Goal: Check status: Check status

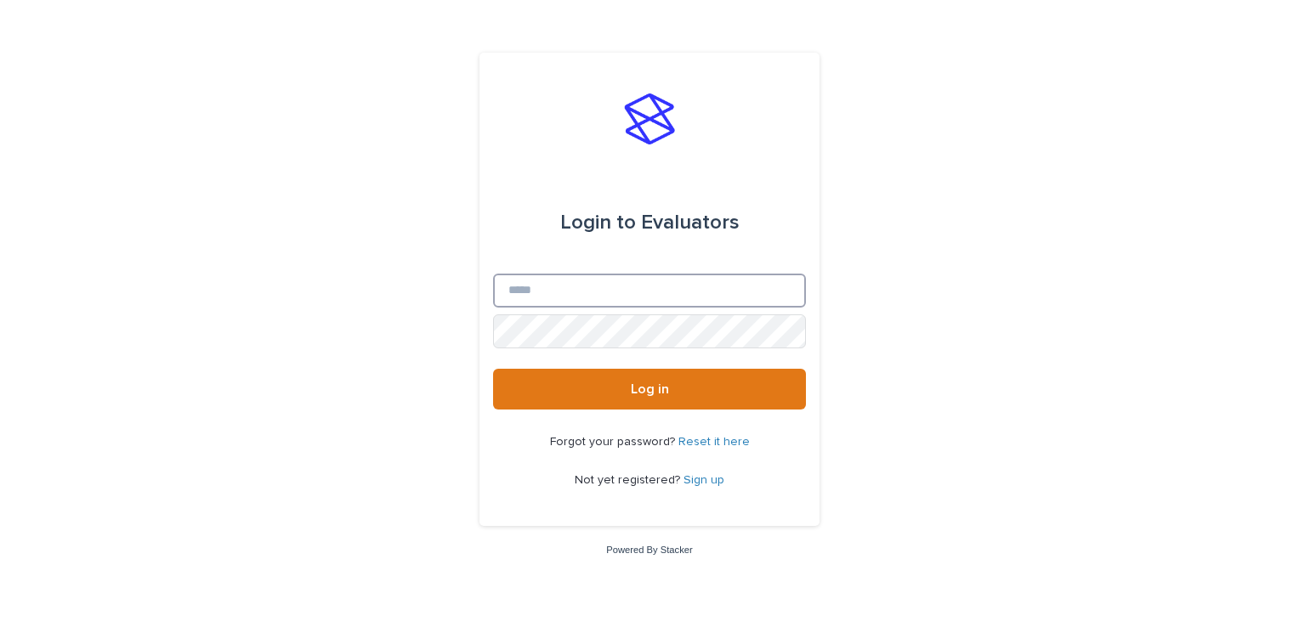
click at [580, 294] on input "Email" at bounding box center [649, 291] width 313 height 34
type input "**********"
click at [493, 369] on button "Log in" at bounding box center [649, 389] width 313 height 41
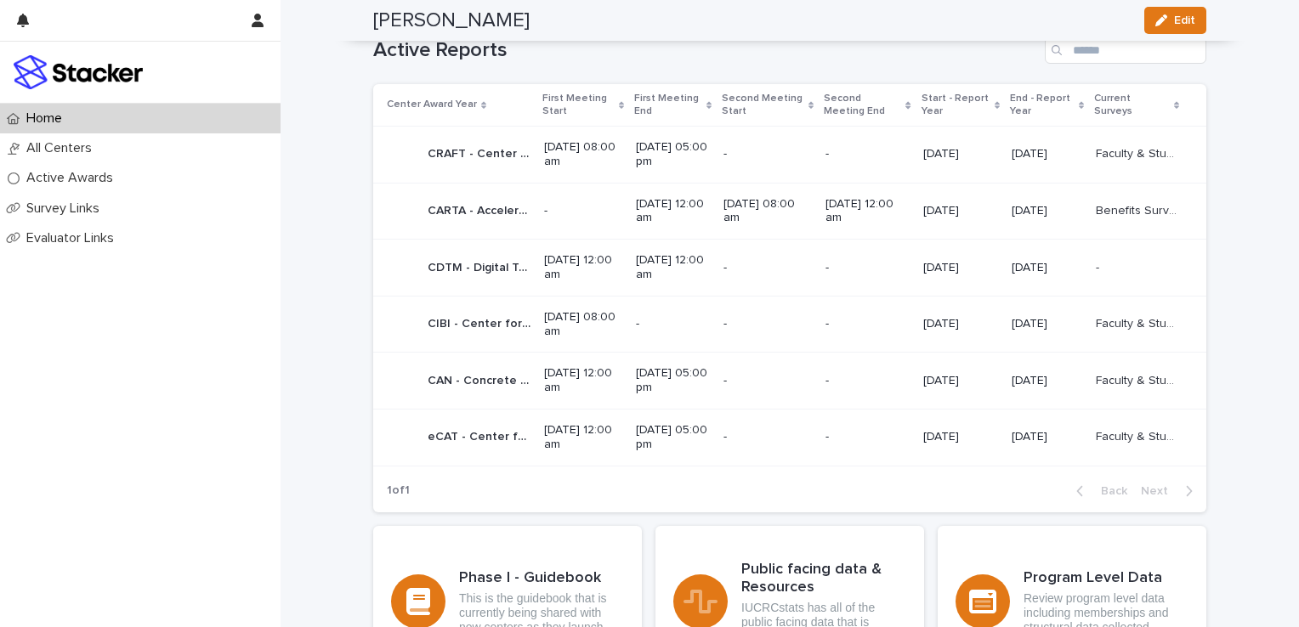
scroll to position [1020, 0]
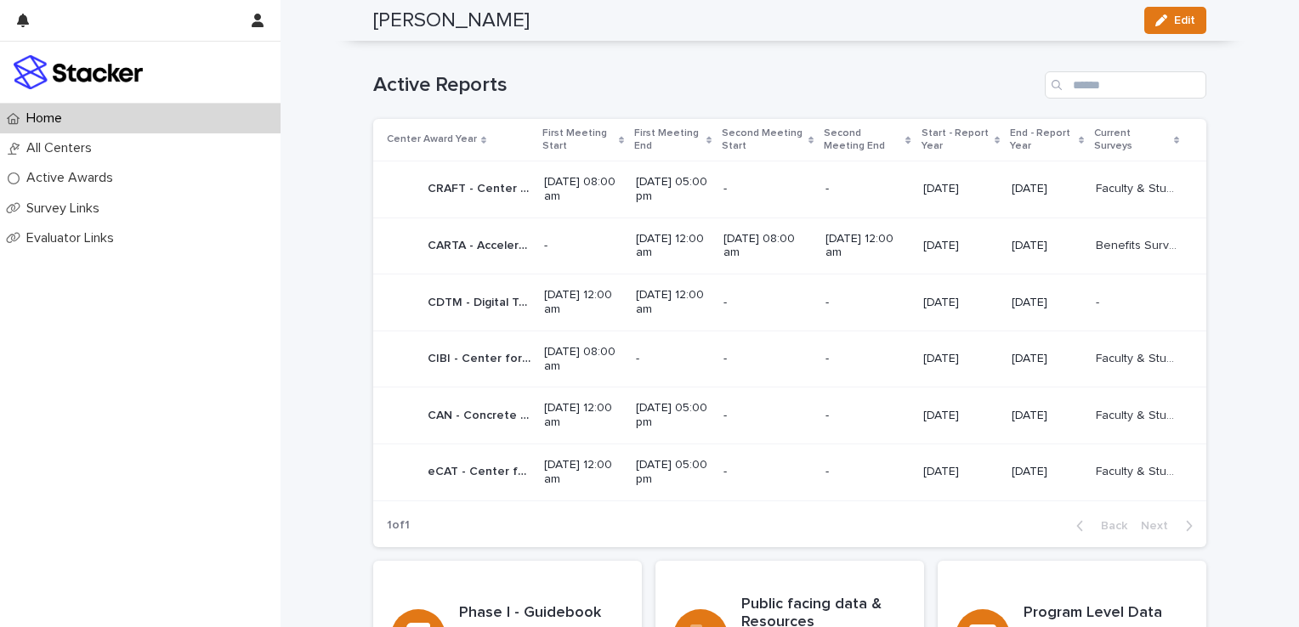
click at [459, 351] on p "CIBI - Center for Insect Biomanufacturing and Innovation - Phase 1" at bounding box center [481, 358] width 106 height 18
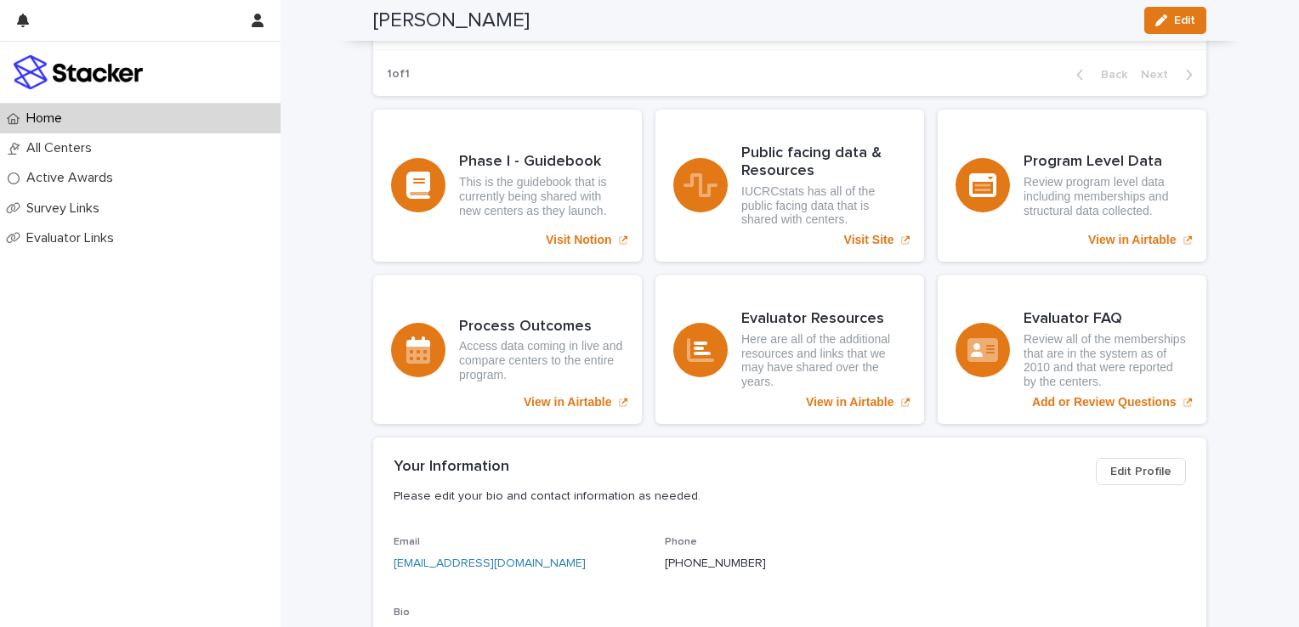
scroll to position [1445, 0]
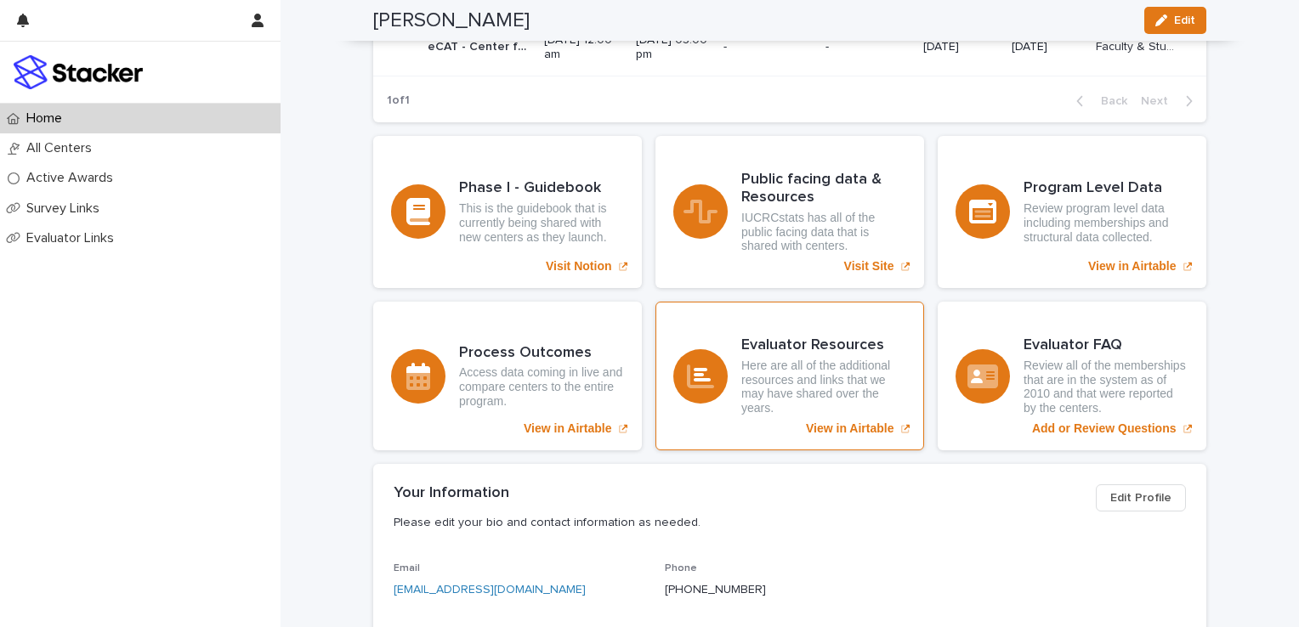
click at [700, 355] on div "View in Airtable" at bounding box center [700, 376] width 54 height 54
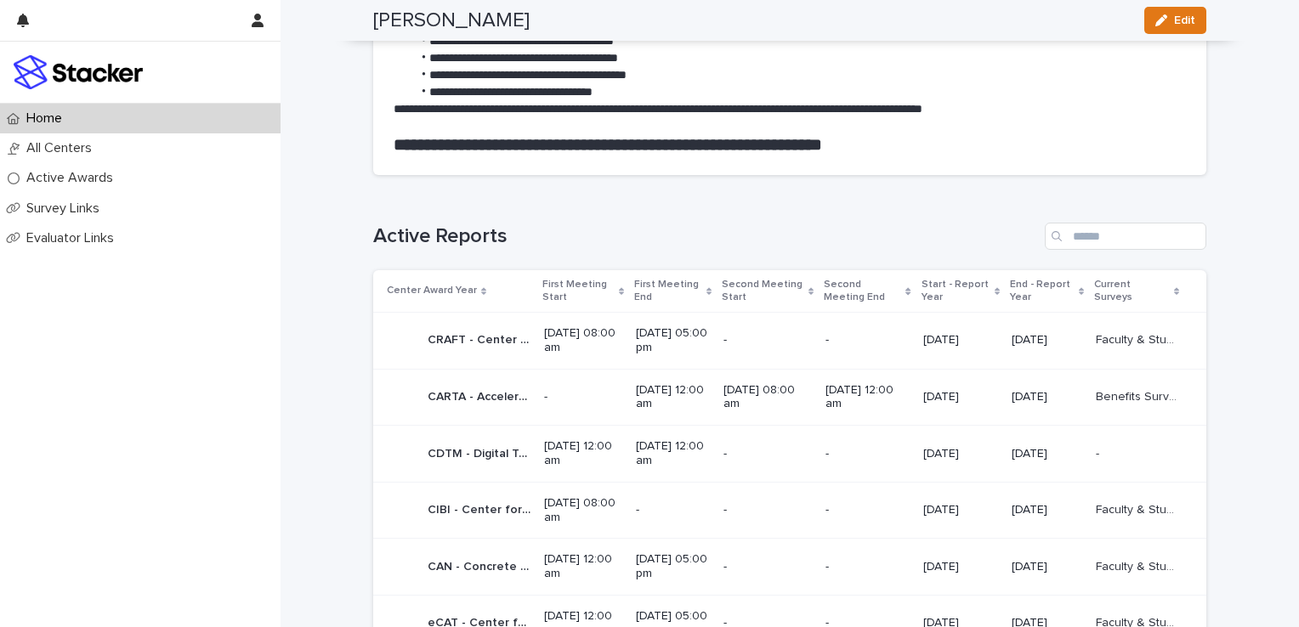
scroll to position [850, 0]
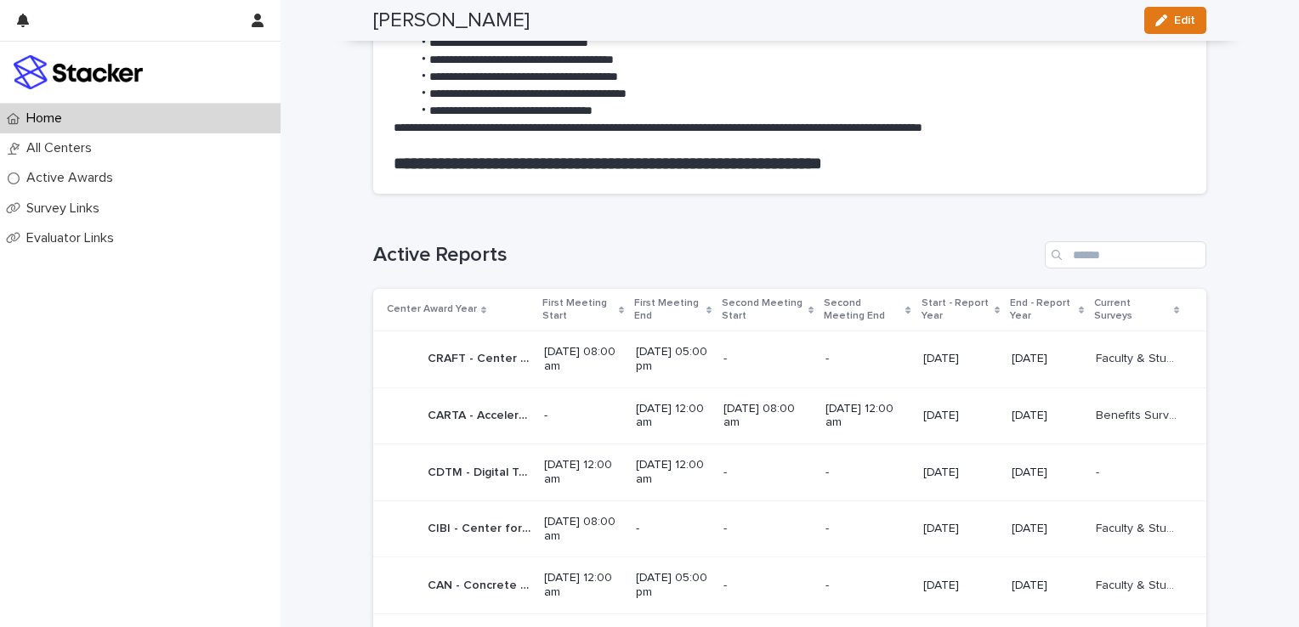
click at [472, 524] on p "CIBI - Center for Insect Biomanufacturing and Innovation - Phase 1" at bounding box center [481, 528] width 106 height 18
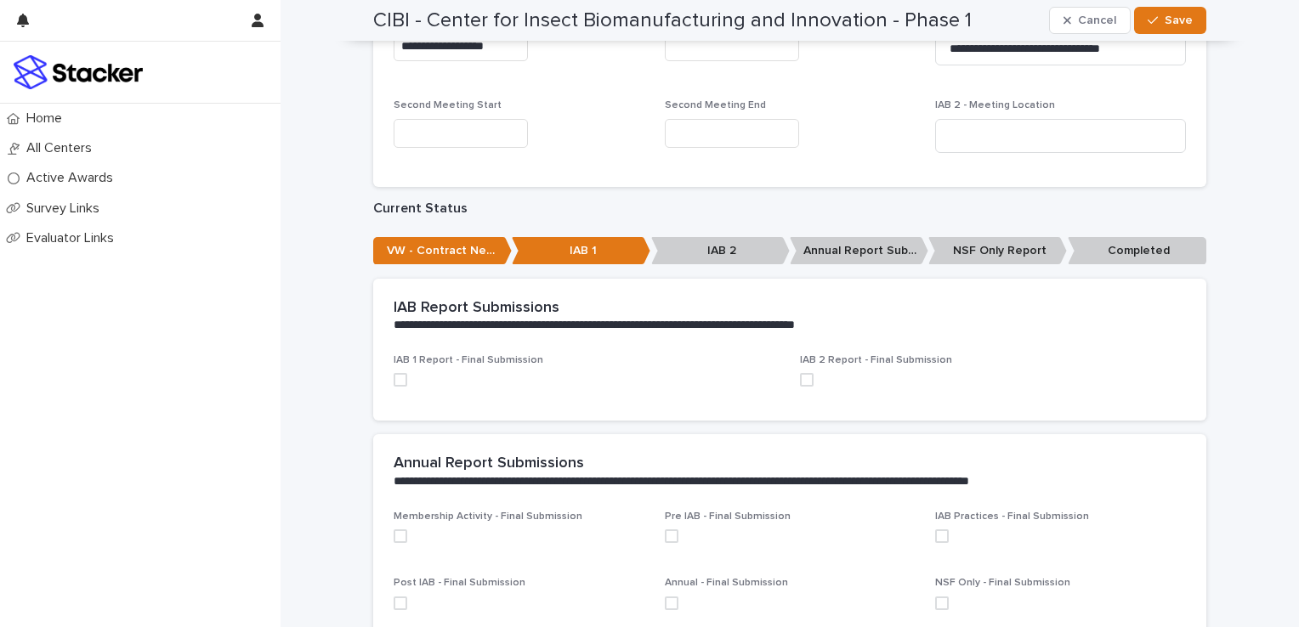
scroll to position [458, 0]
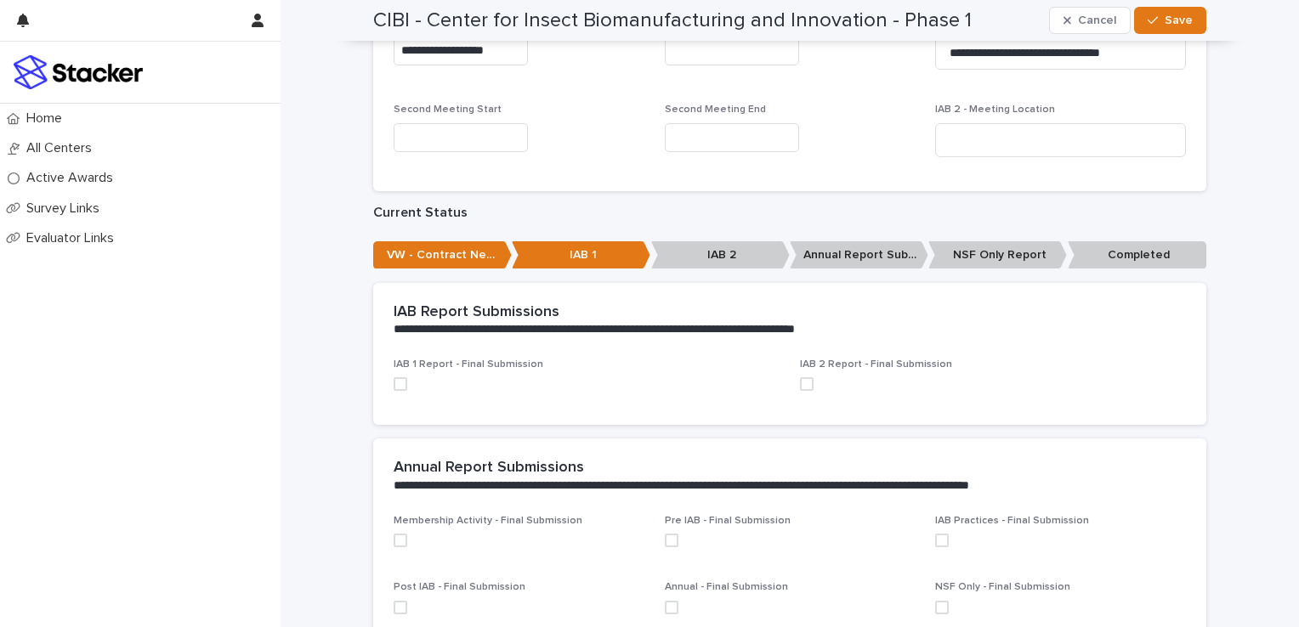
click at [445, 256] on p "VW - Contract Needed" at bounding box center [442, 255] width 139 height 28
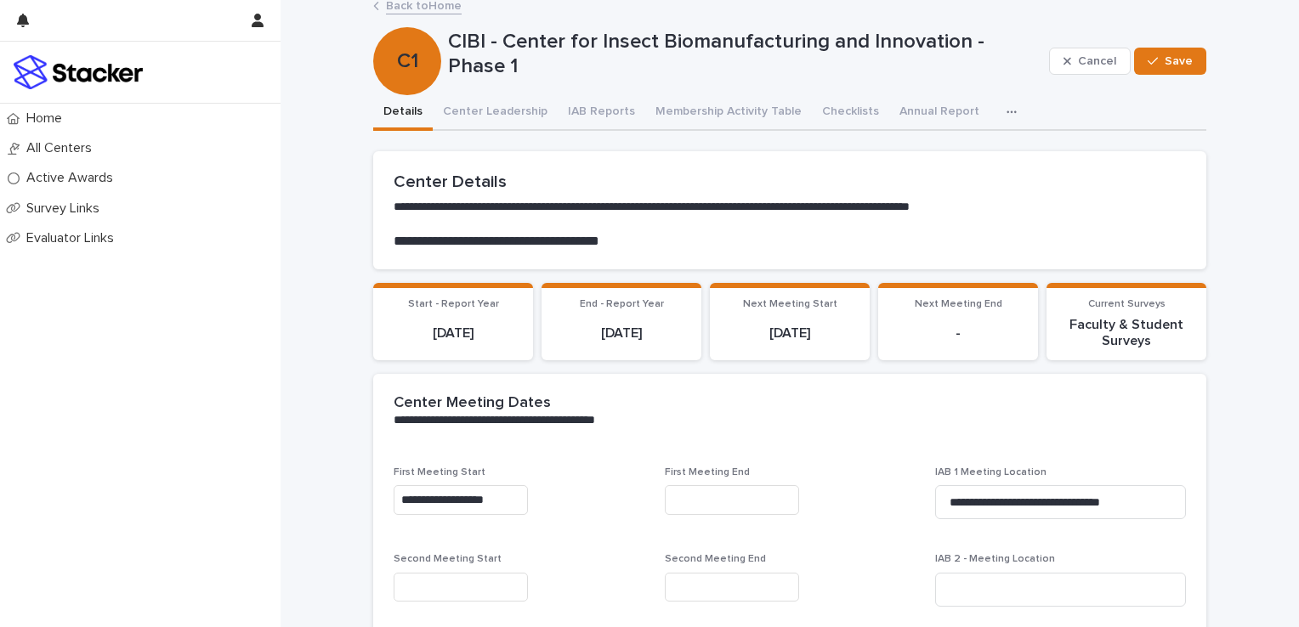
scroll to position [0, 0]
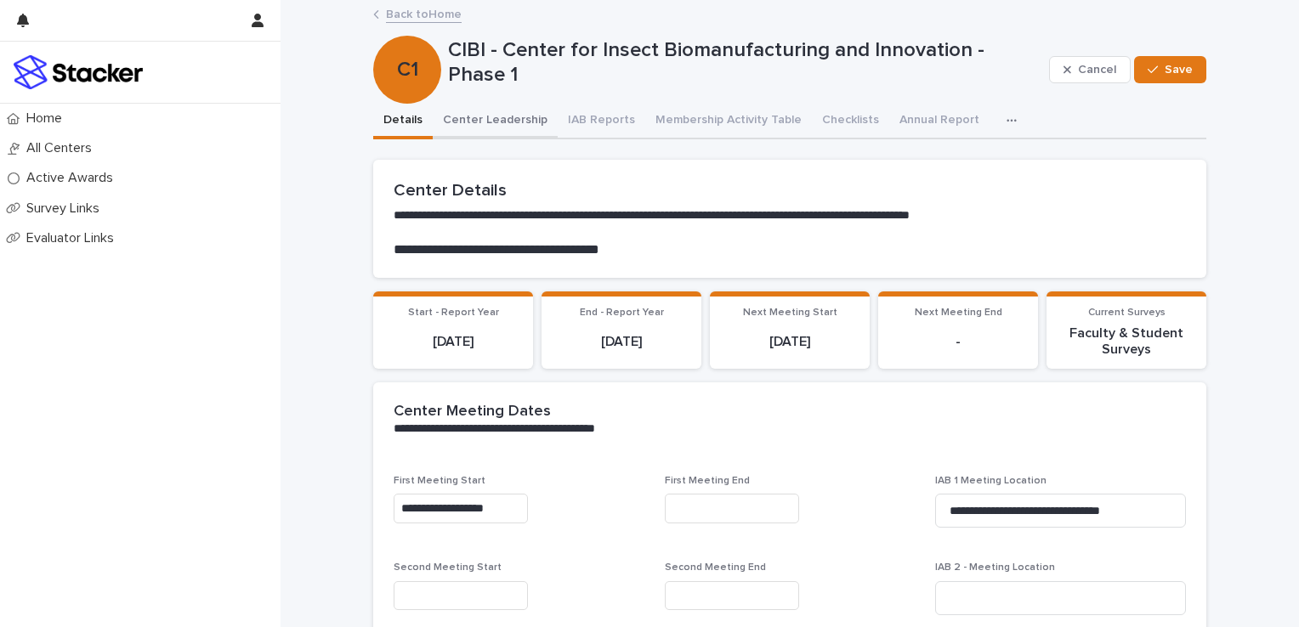
click at [498, 118] on button "Center Leadership" at bounding box center [495, 122] width 125 height 36
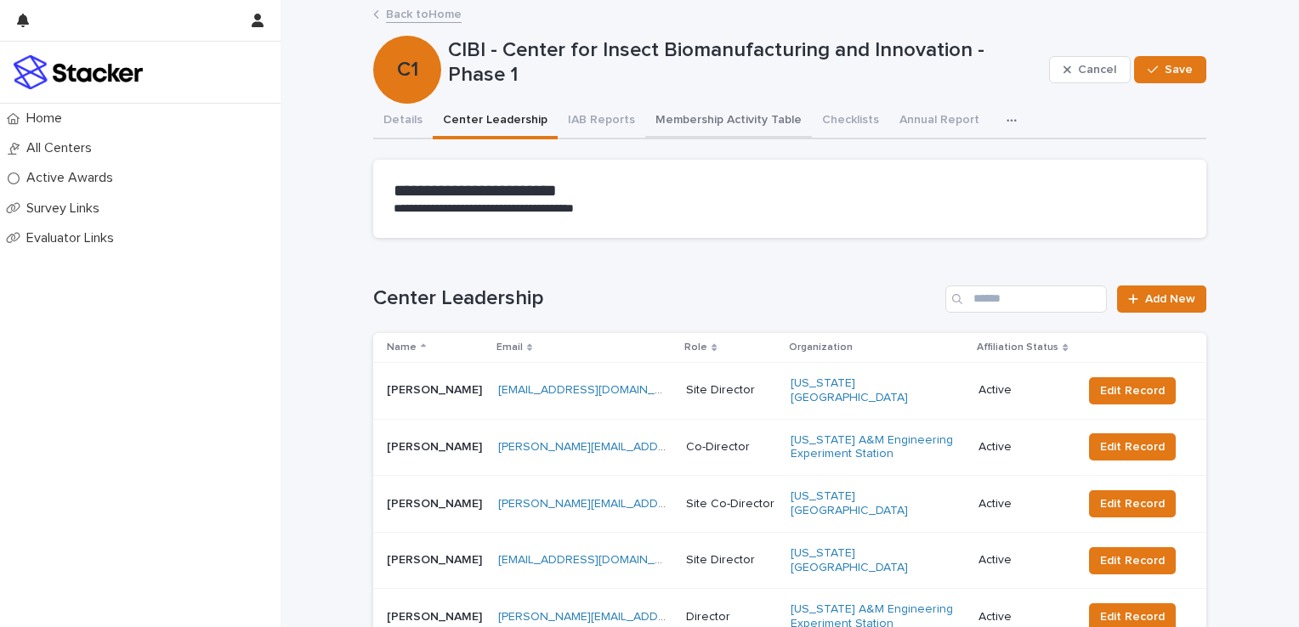
click at [666, 115] on button "Membership Activity Table" at bounding box center [728, 122] width 167 height 36
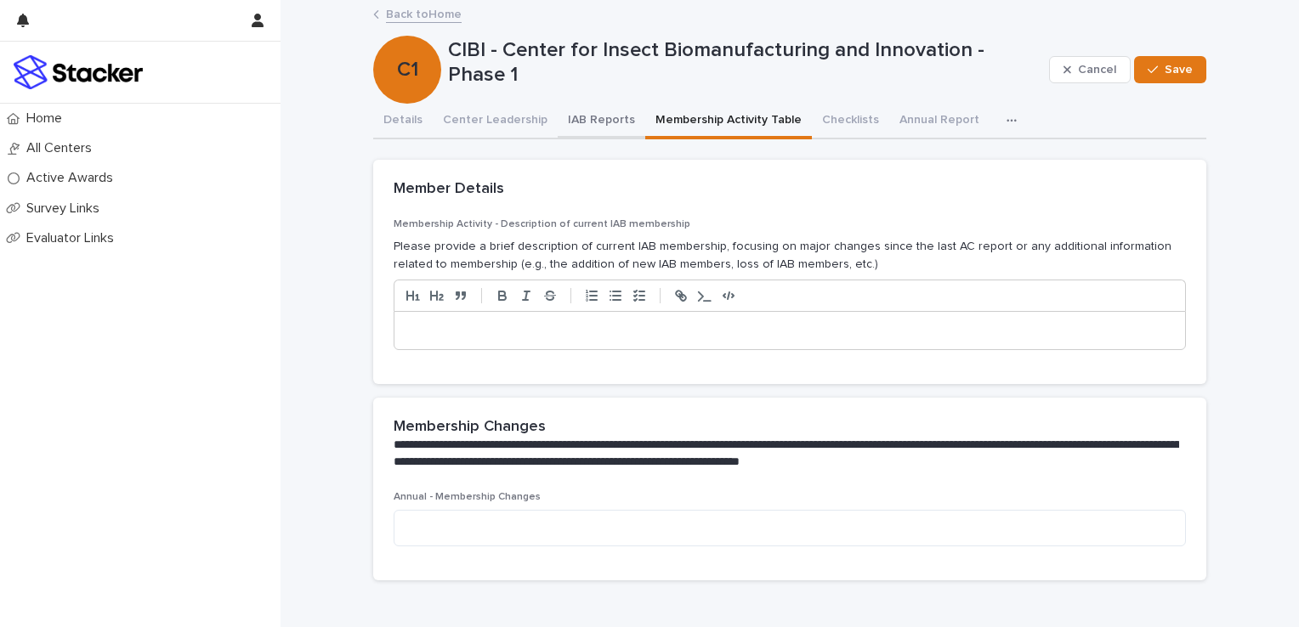
click at [591, 113] on button "IAB Reports" at bounding box center [602, 122] width 88 height 36
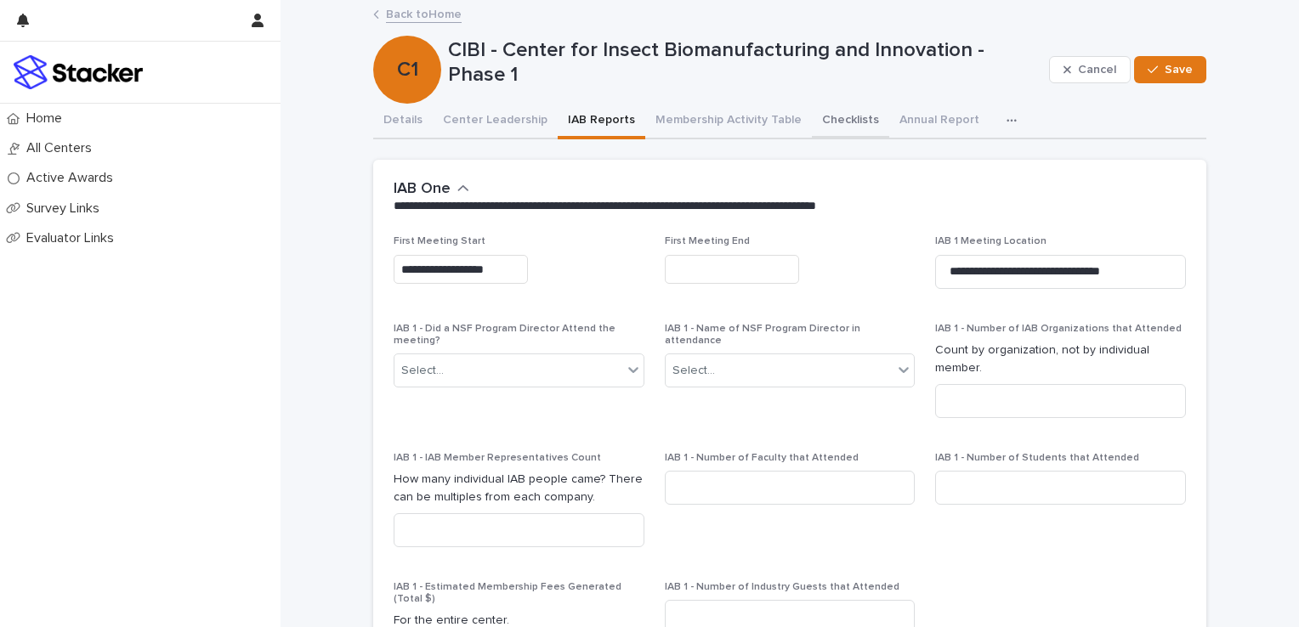
click at [815, 116] on button "Checklists" at bounding box center [850, 122] width 77 height 36
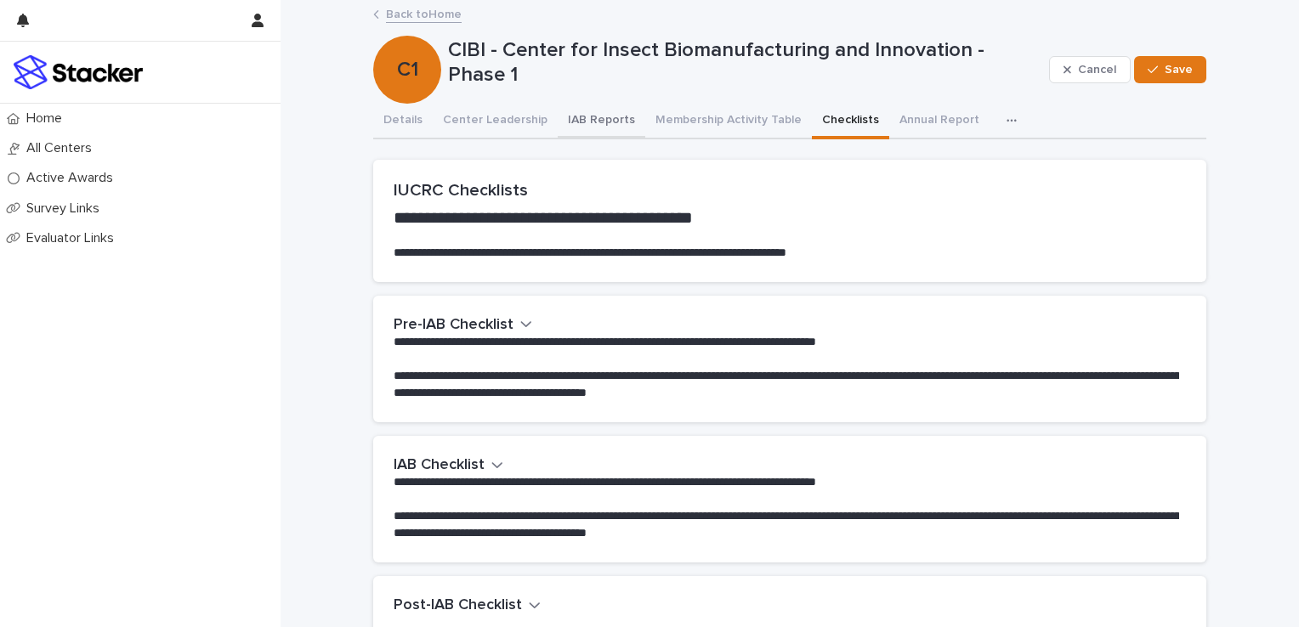
click at [586, 113] on button "IAB Reports" at bounding box center [602, 122] width 88 height 36
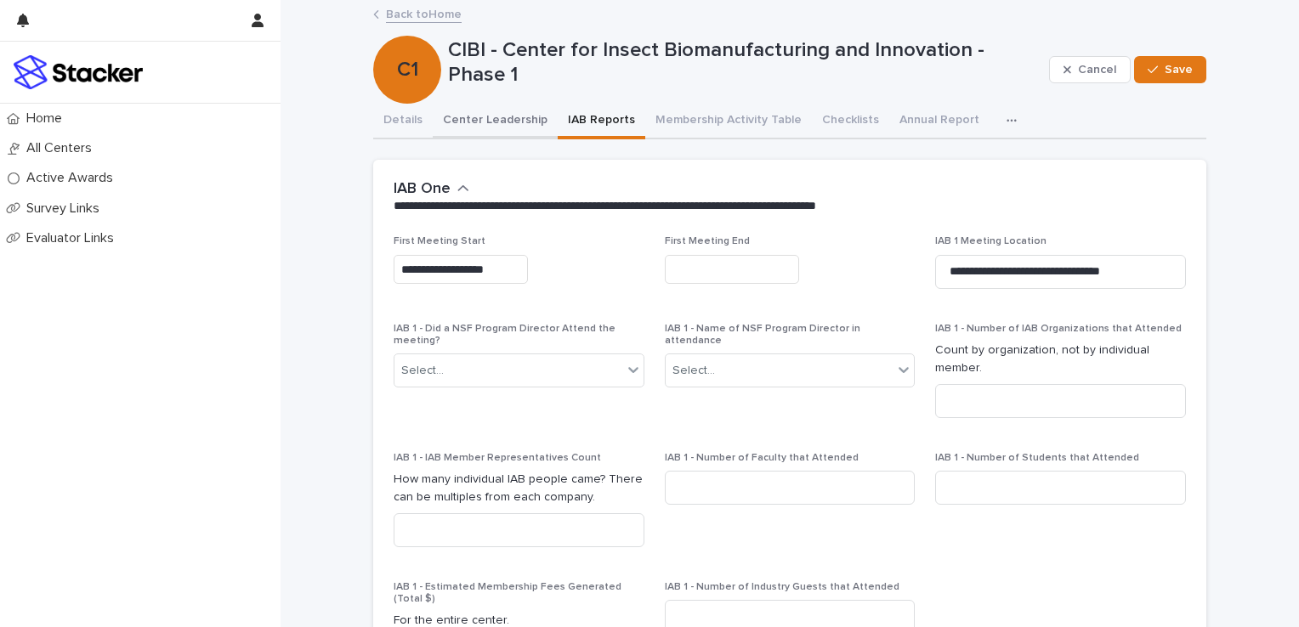
click at [483, 114] on button "Center Leadership" at bounding box center [495, 122] width 125 height 36
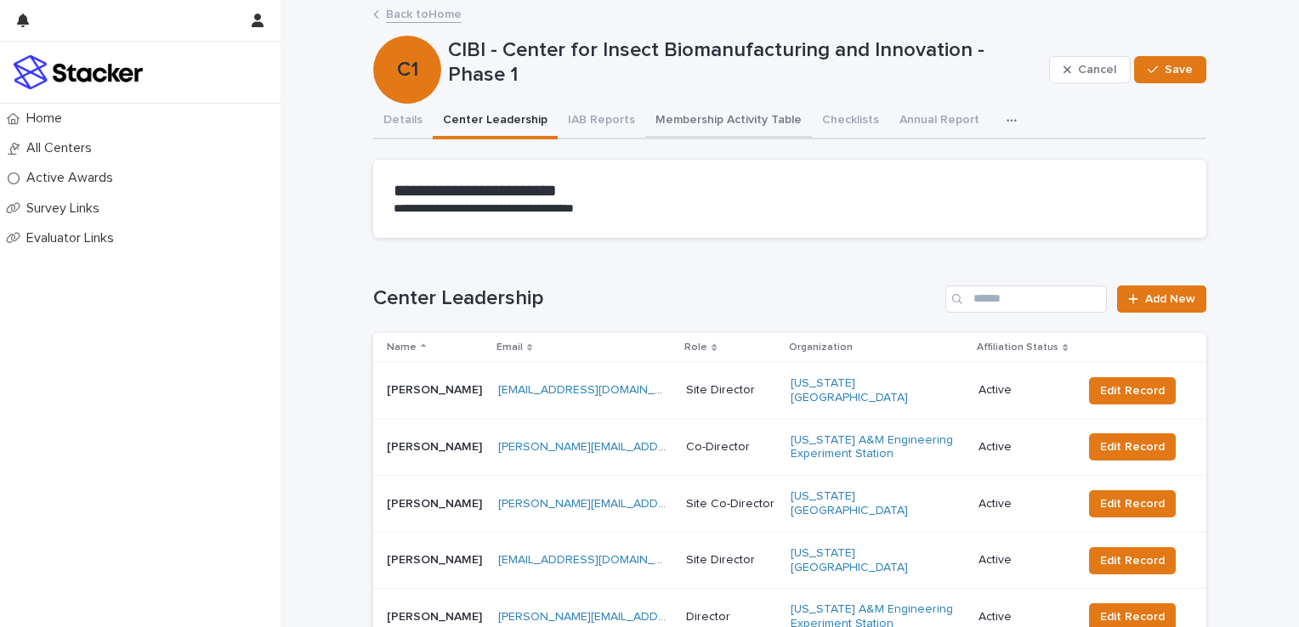
click at [754, 116] on button "Membership Activity Table" at bounding box center [728, 122] width 167 height 36
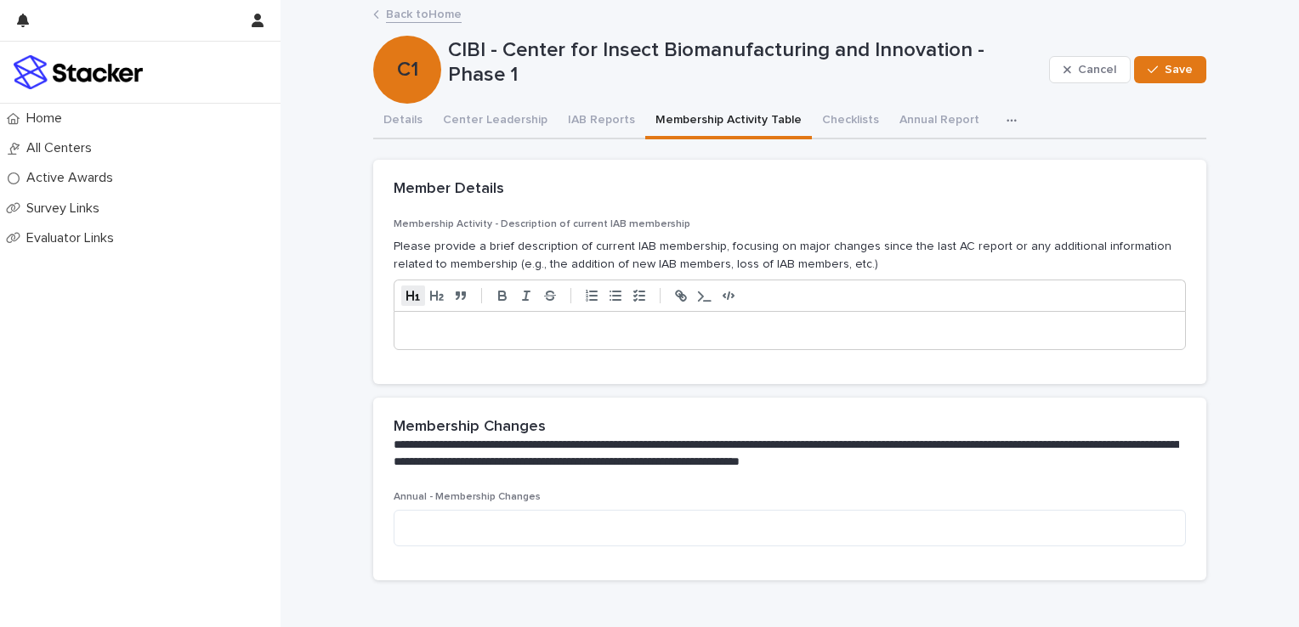
click at [406, 291] on icon "button" at bounding box center [413, 296] width 14 height 10
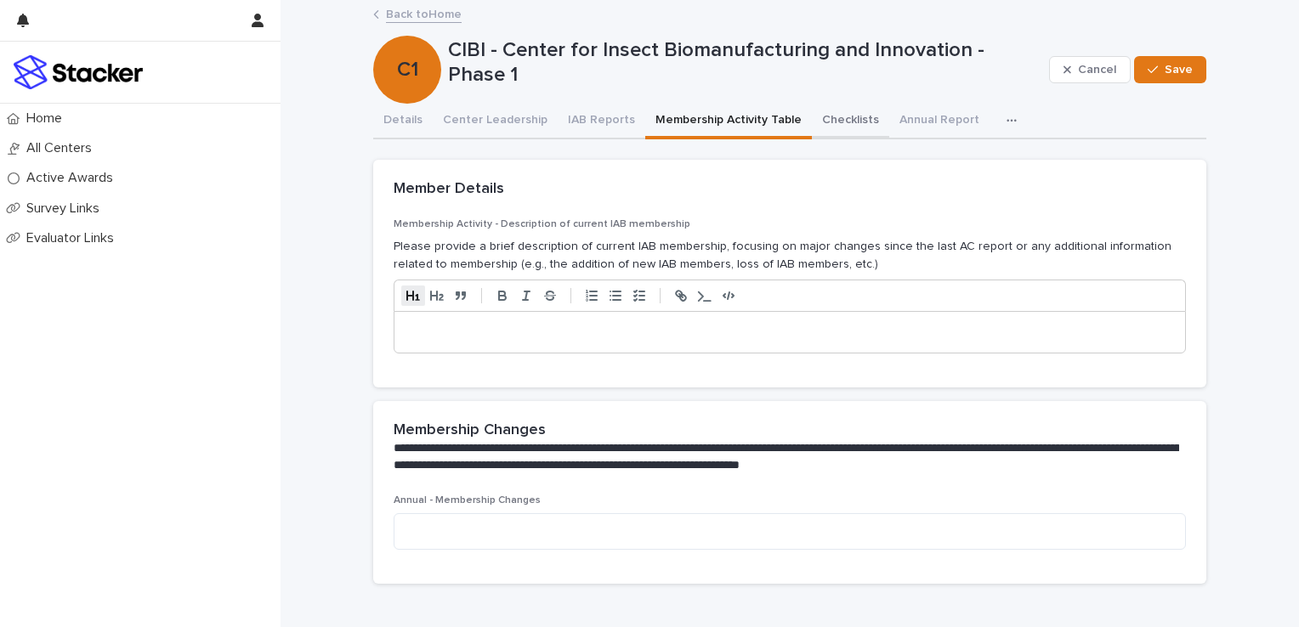
click at [819, 111] on button "Checklists" at bounding box center [850, 122] width 77 height 36
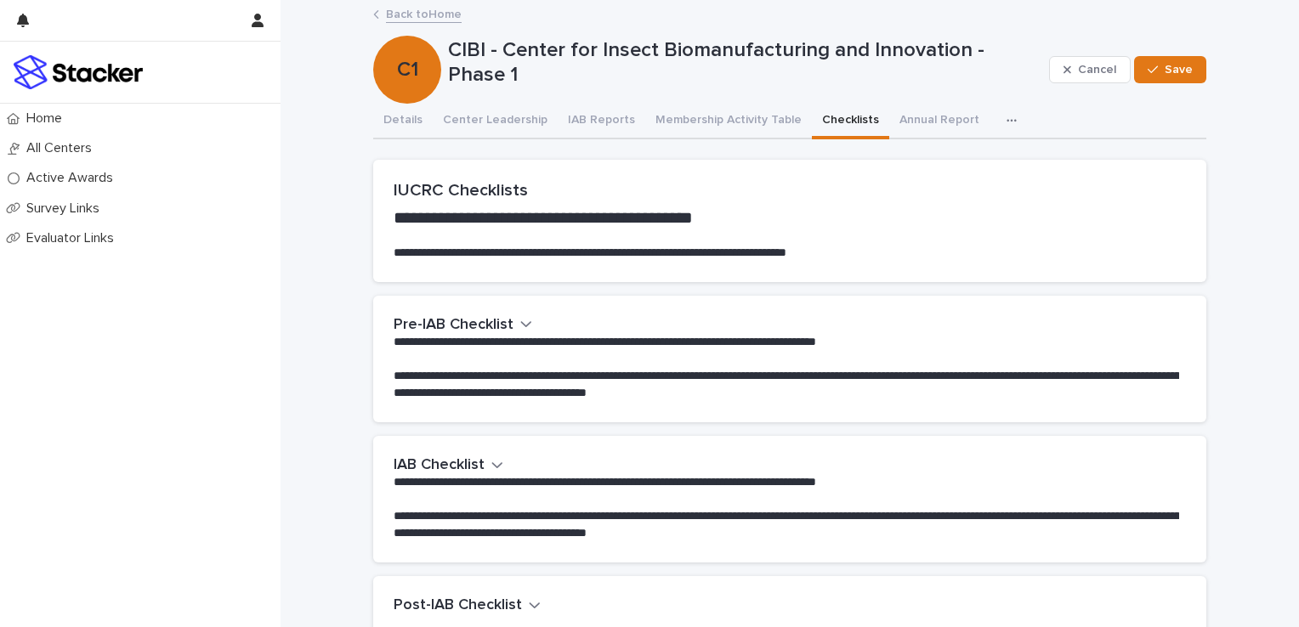
click at [462, 319] on h2 "Pre-IAB Checklist" at bounding box center [454, 325] width 120 height 19
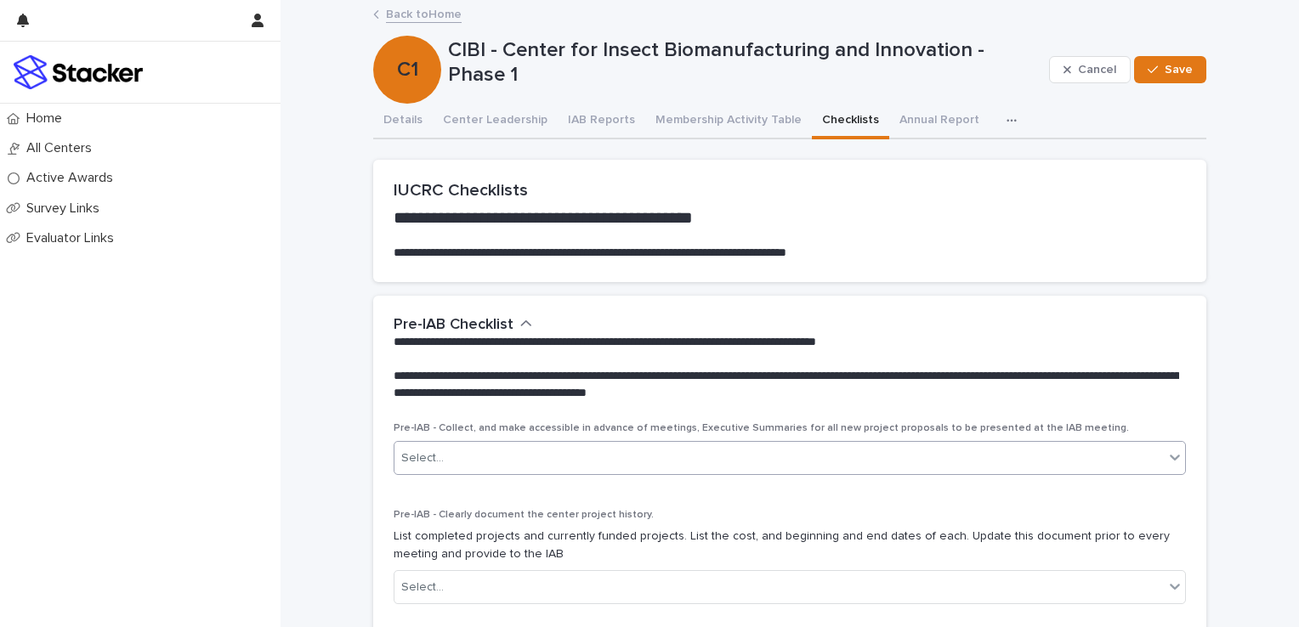
click at [416, 455] on div "Select..." at bounding box center [422, 459] width 43 height 18
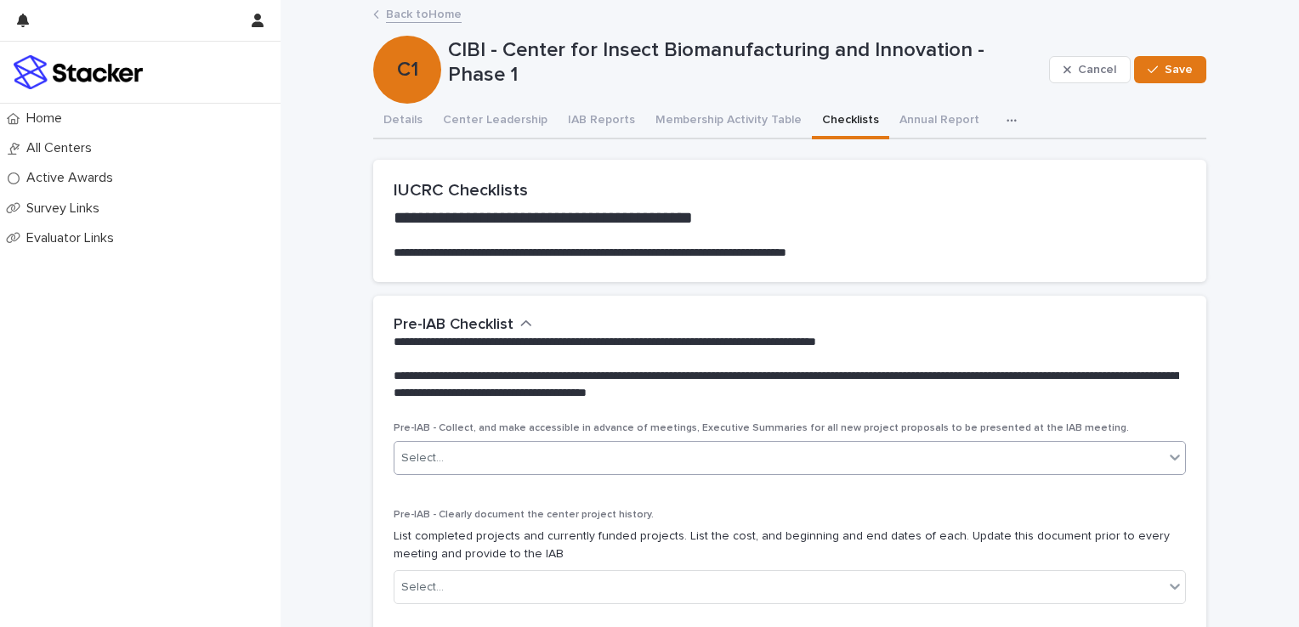
click at [1170, 455] on icon at bounding box center [1174, 457] width 17 height 17
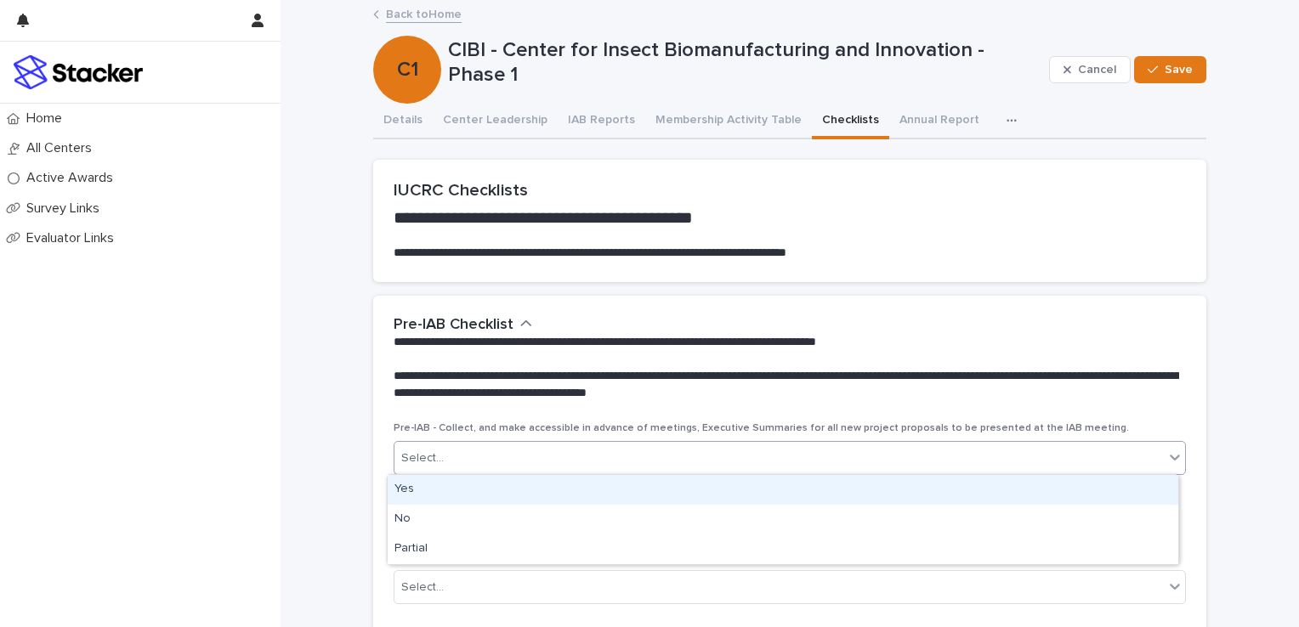
click at [451, 457] on div "Select..." at bounding box center [778, 459] width 769 height 28
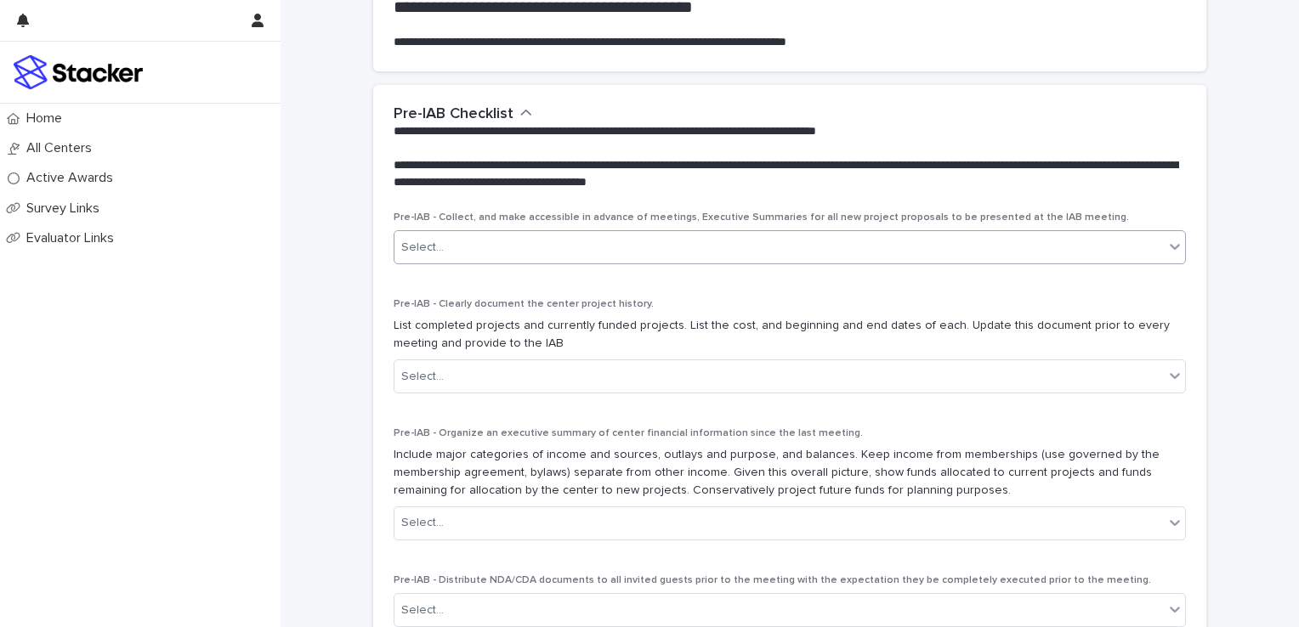
scroll to position [255, 0]
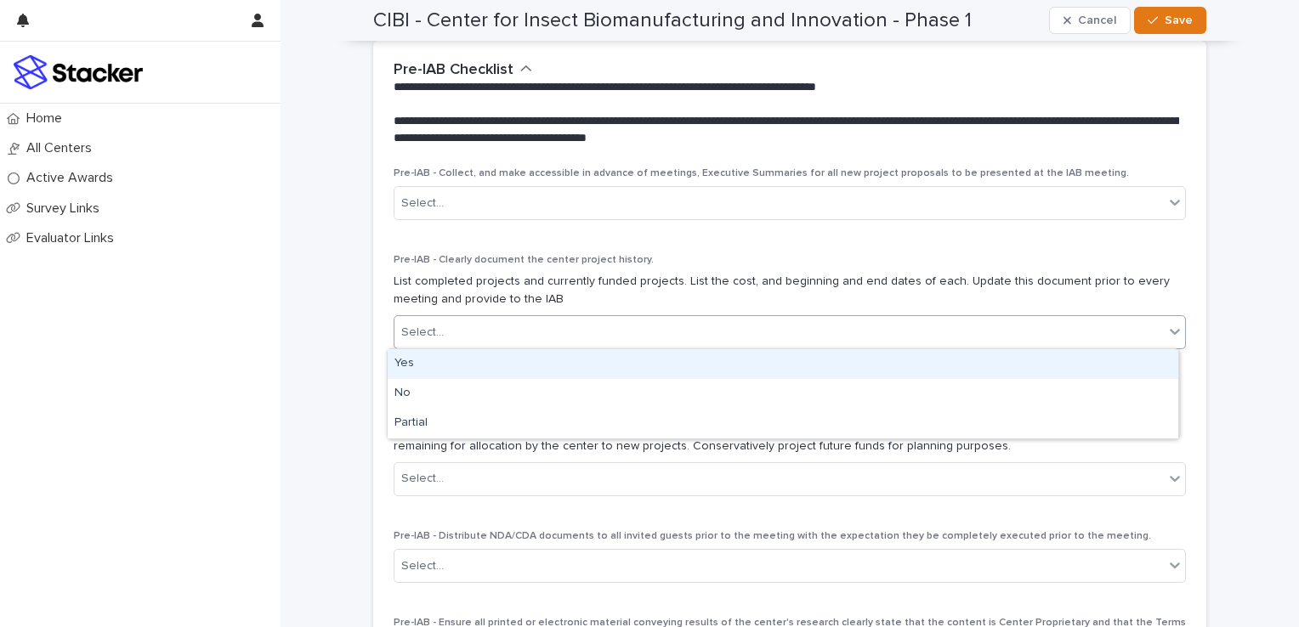
click at [1166, 326] on icon at bounding box center [1174, 331] width 17 height 17
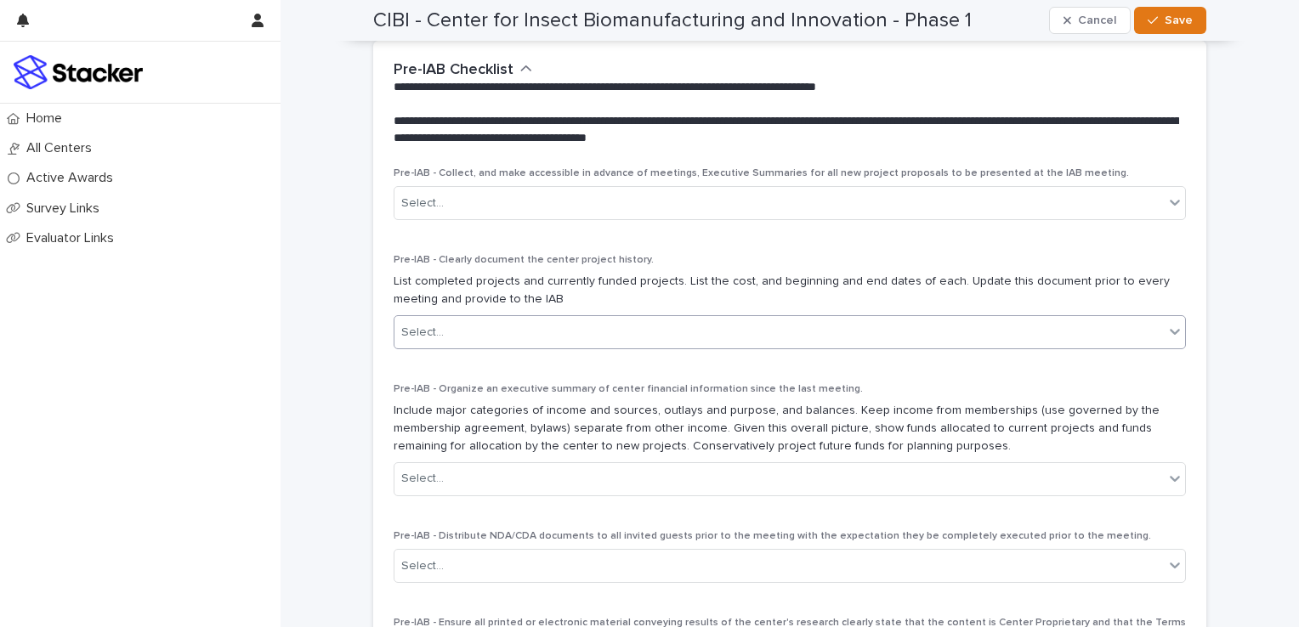
click at [1166, 326] on icon at bounding box center [1174, 331] width 17 height 17
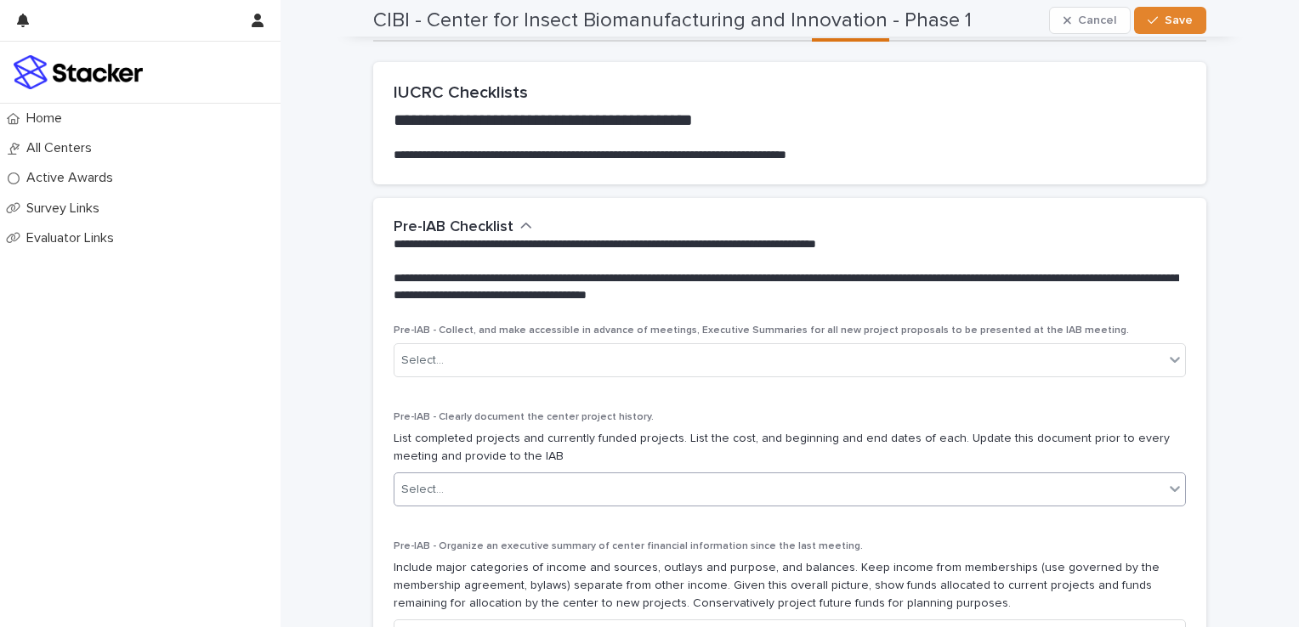
scroll to position [0, 0]
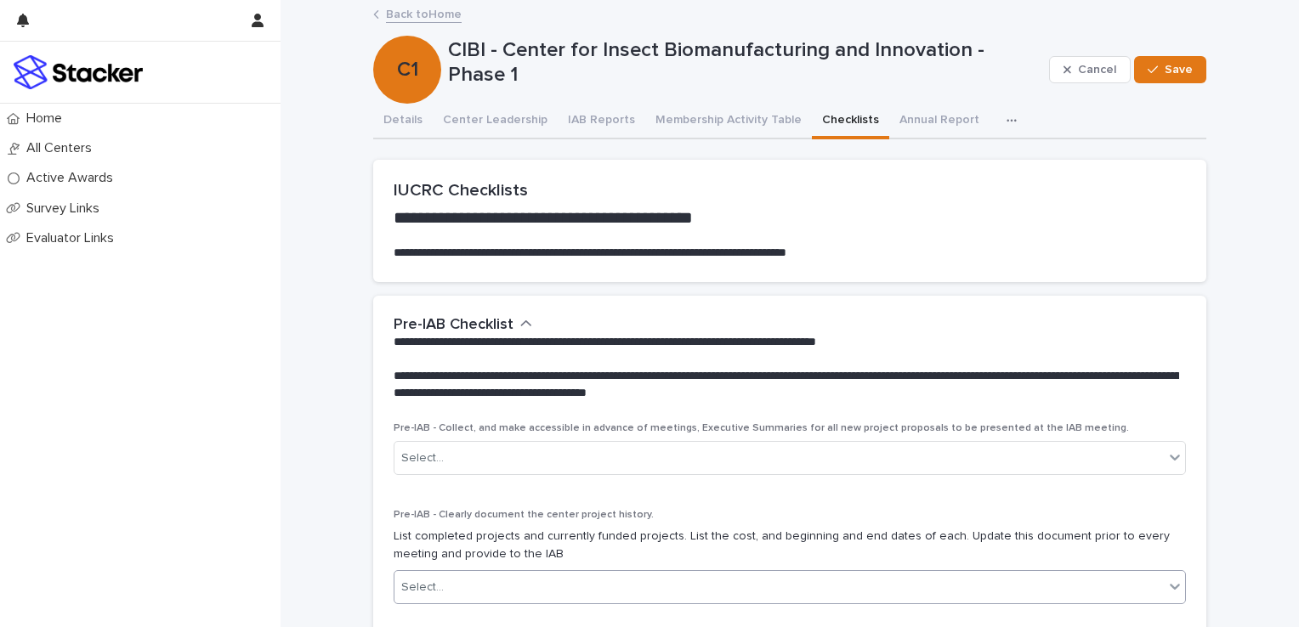
click at [521, 321] on icon "button" at bounding box center [526, 324] width 10 height 6
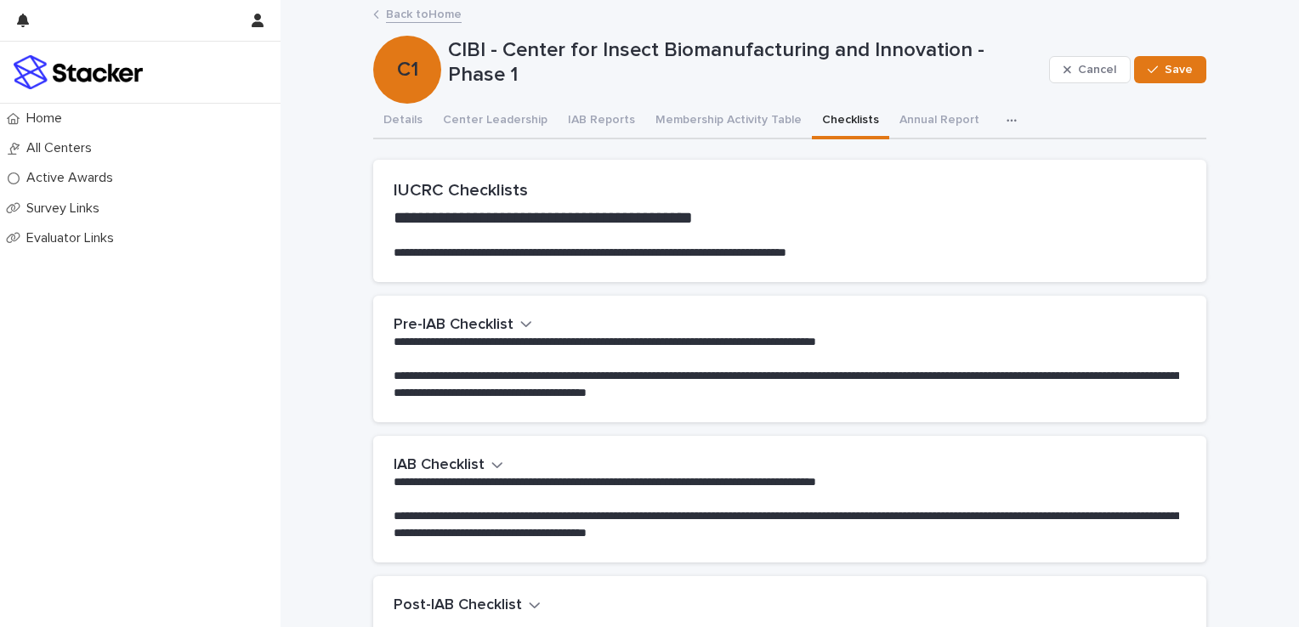
click at [520, 321] on icon "button" at bounding box center [526, 323] width 12 height 15
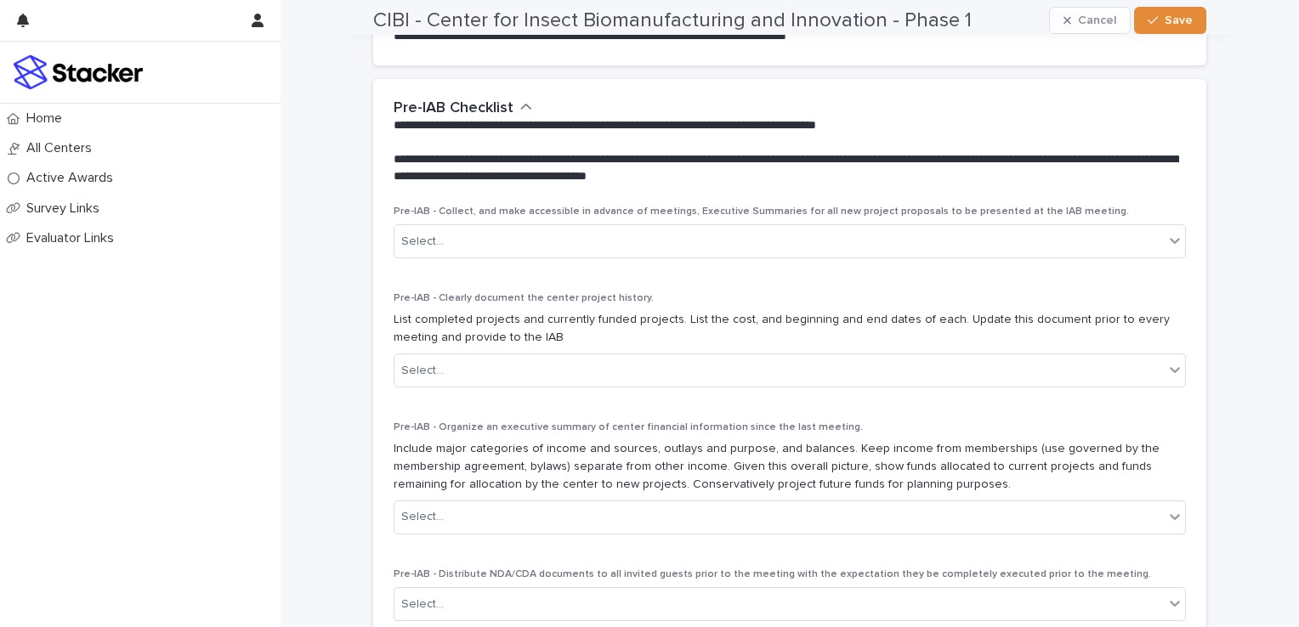
scroll to position [255, 0]
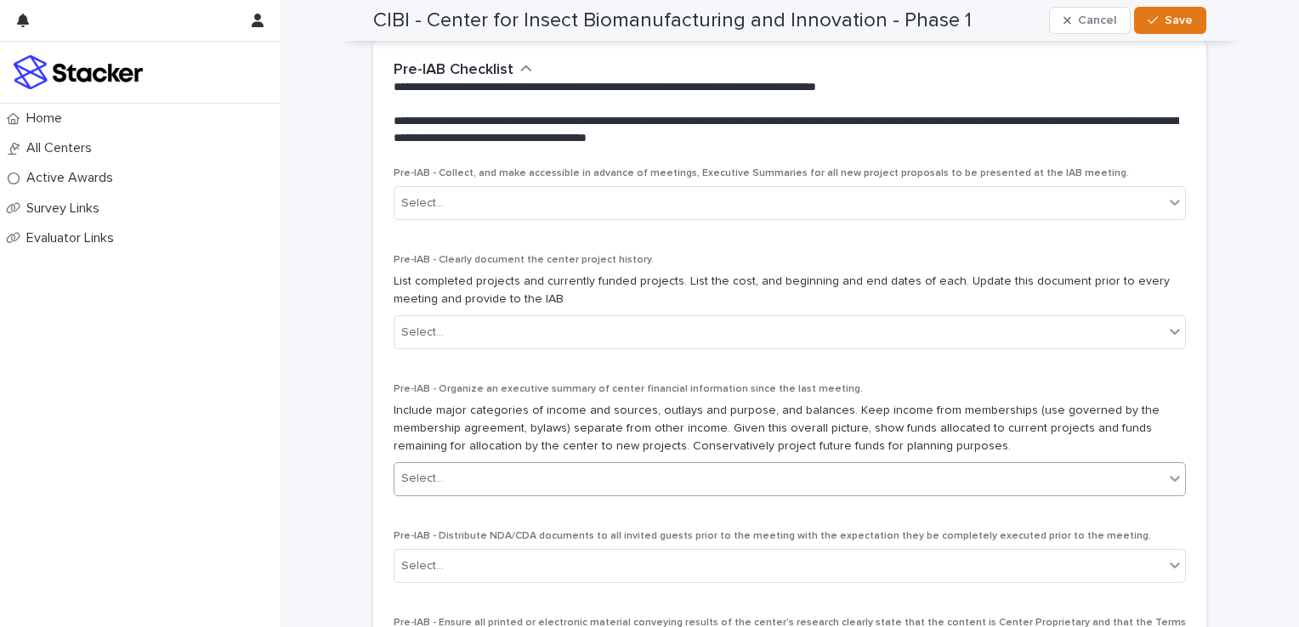
click at [1166, 473] on icon at bounding box center [1174, 478] width 17 height 17
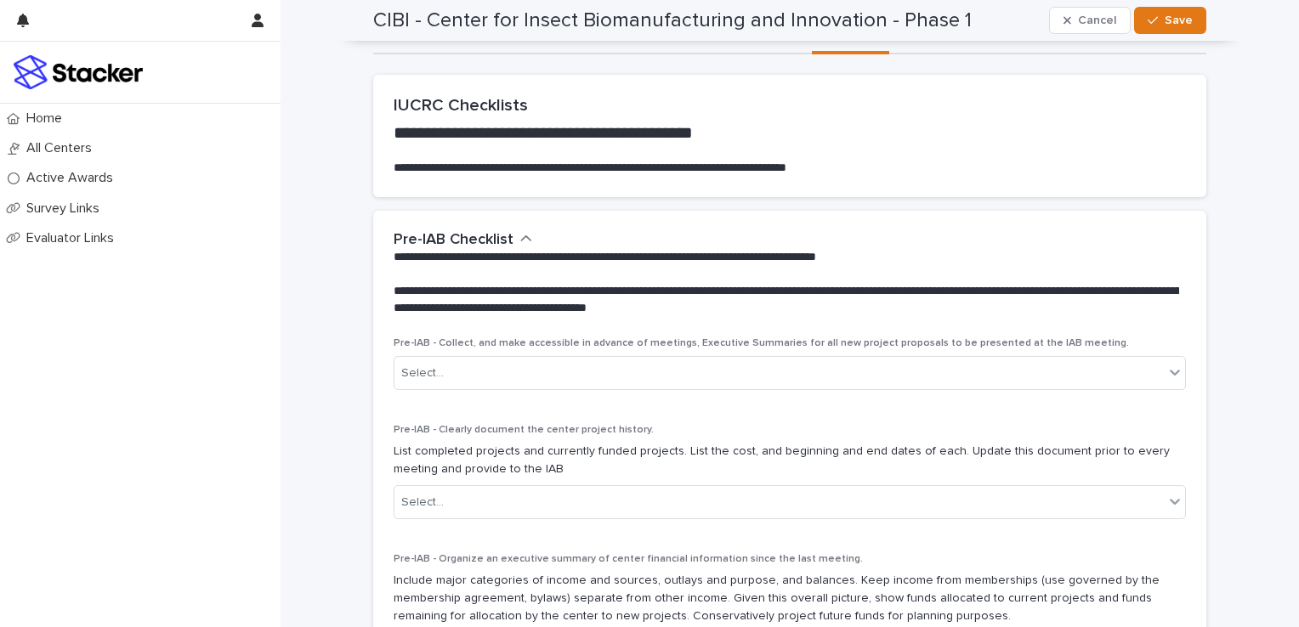
scroll to position [0, 0]
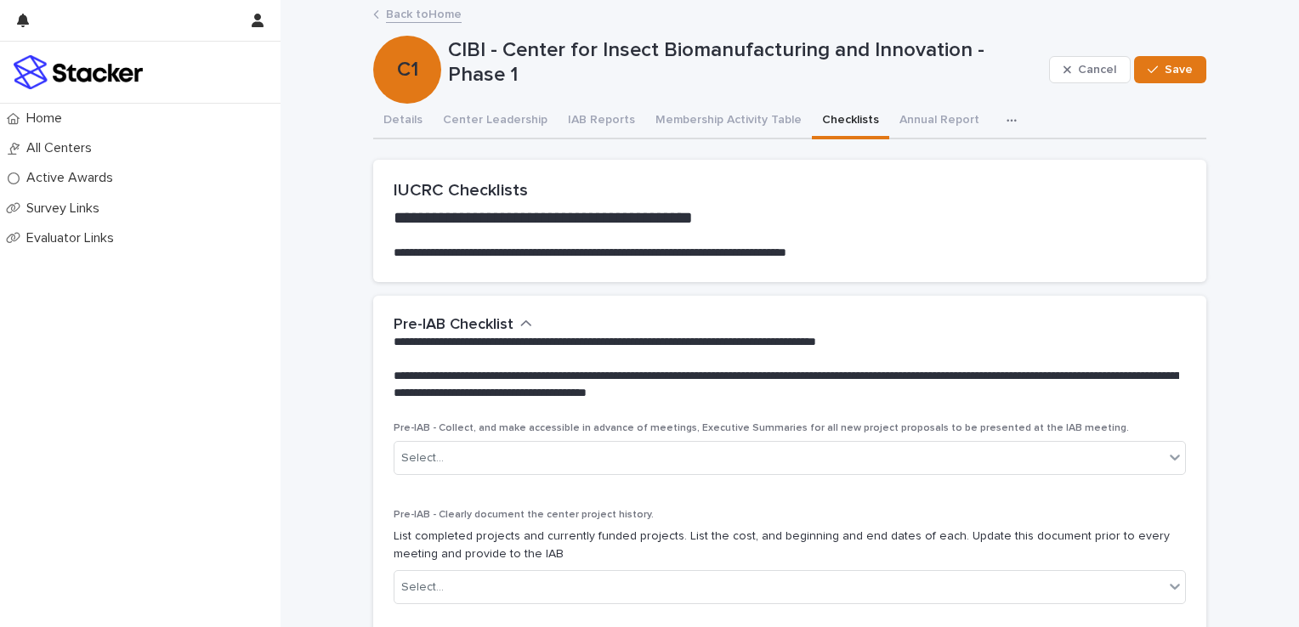
click at [435, 10] on link "Back to Home" at bounding box center [424, 13] width 76 height 20
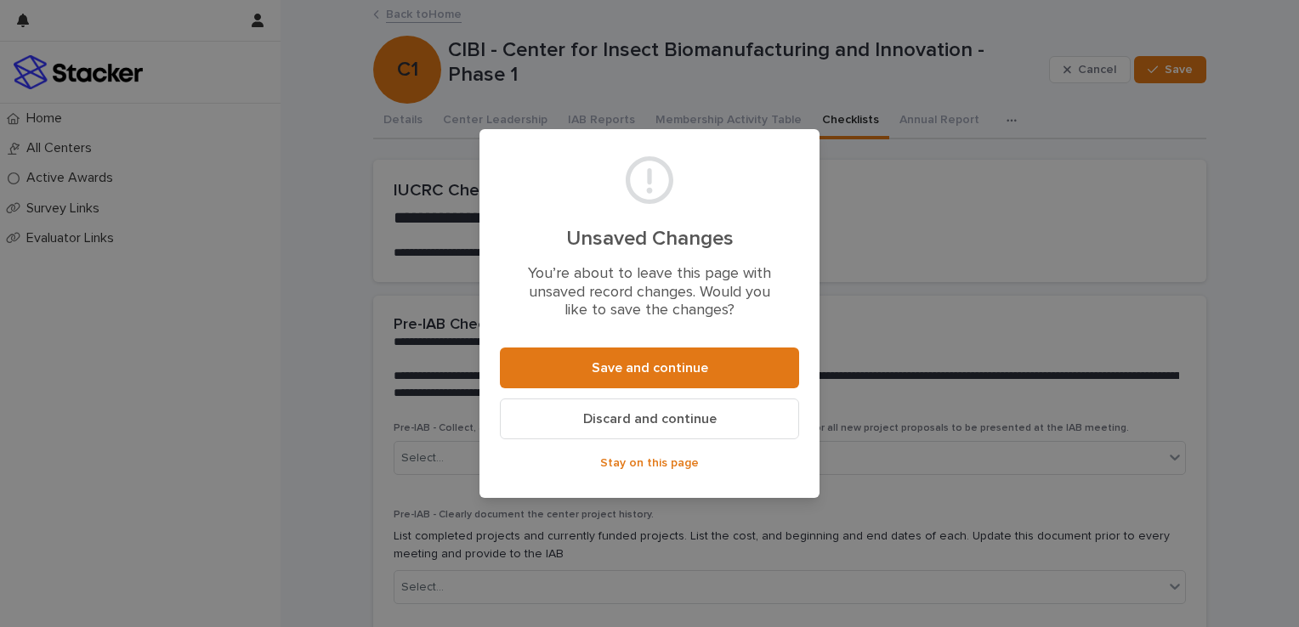
click at [646, 418] on span "Discard and continue" at bounding box center [649, 419] width 133 height 14
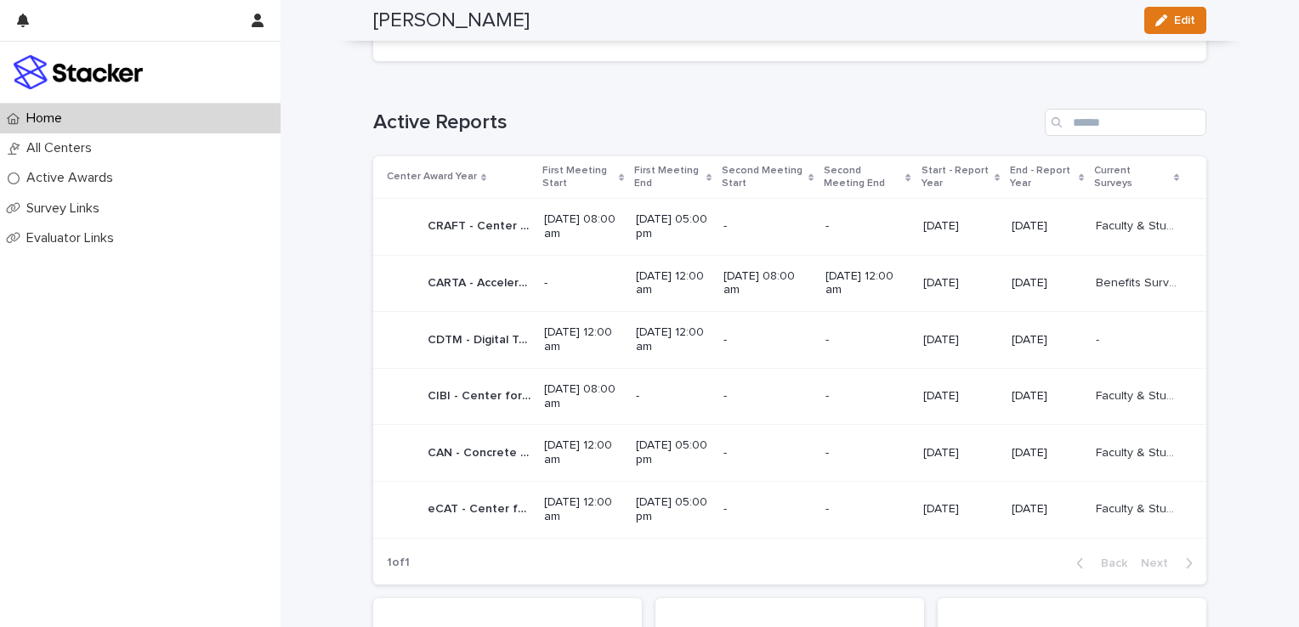
scroll to position [1020, 0]
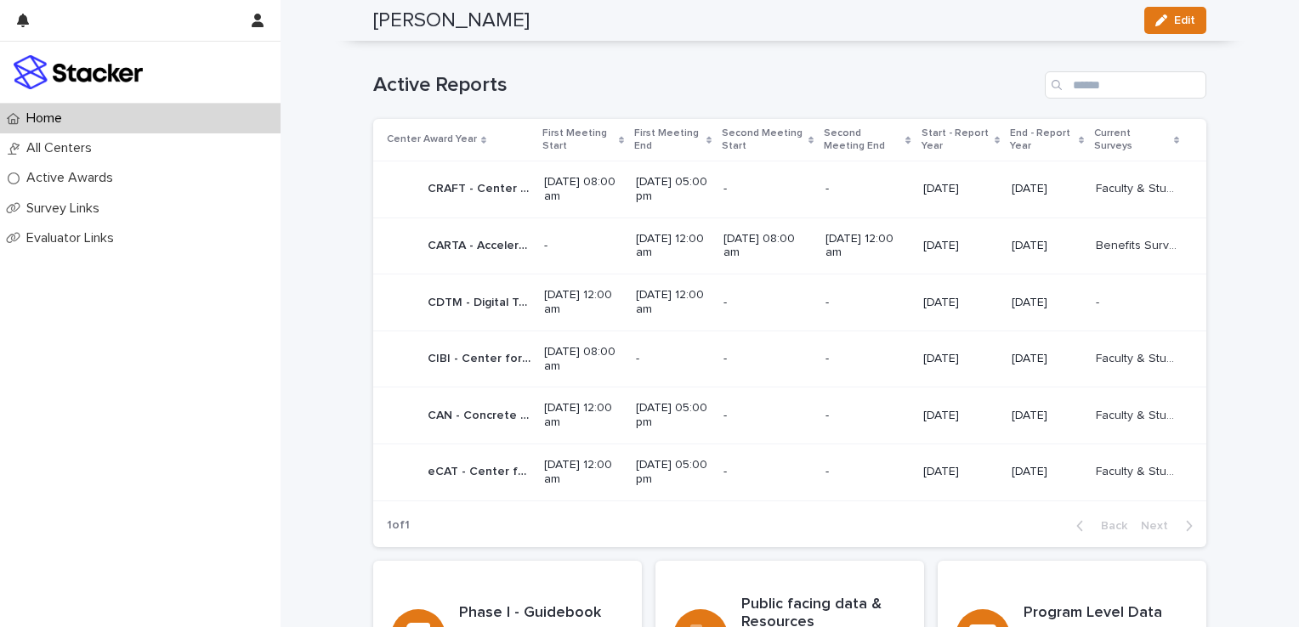
click at [468, 412] on p "CAN - Concrete Advanced Network - Phase 1" at bounding box center [481, 414] width 106 height 18
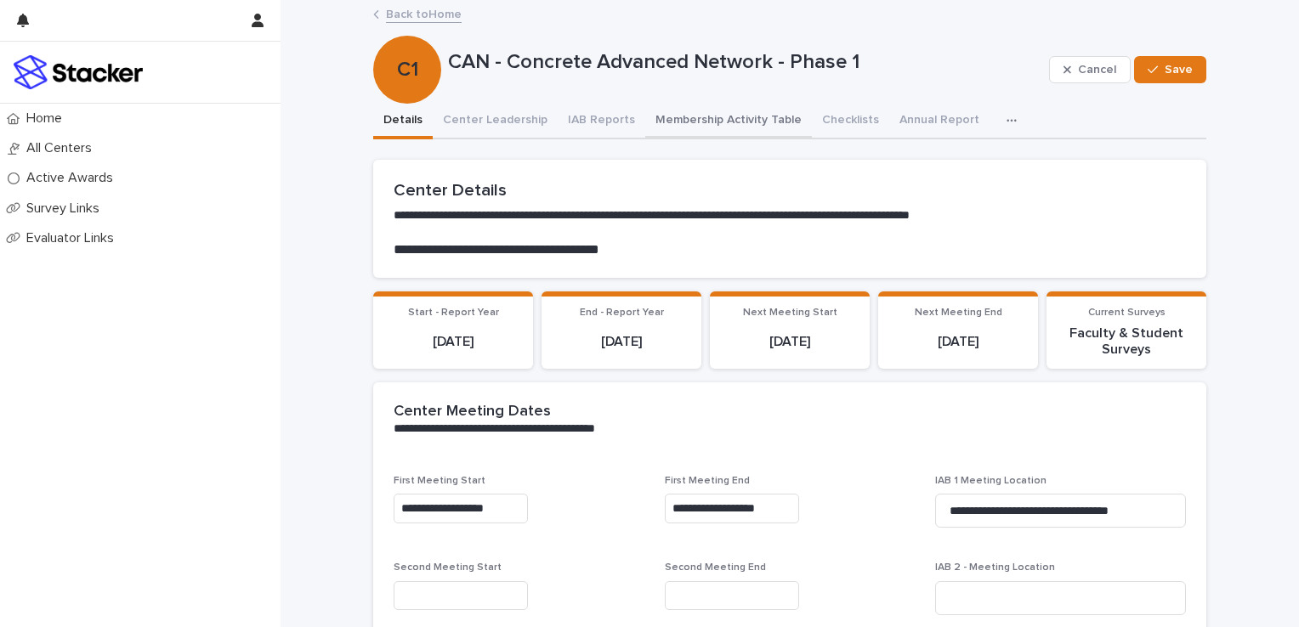
click at [672, 113] on button "Membership Activity Table" at bounding box center [728, 122] width 167 height 36
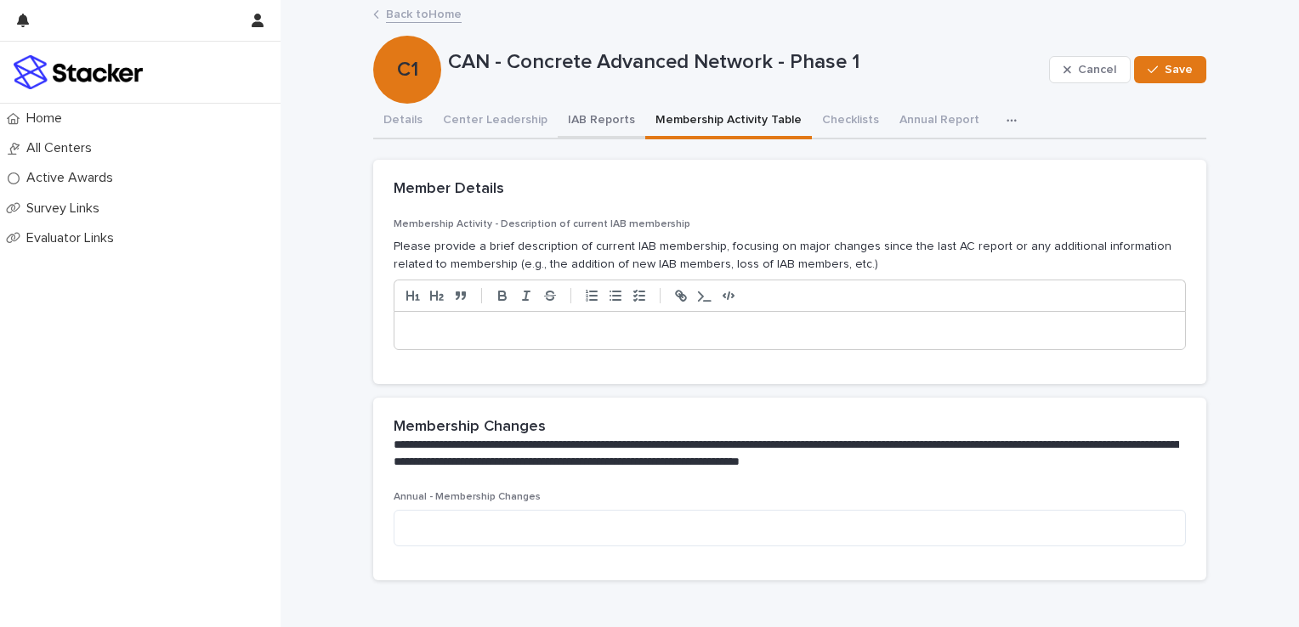
click at [589, 117] on button "IAB Reports" at bounding box center [602, 122] width 88 height 36
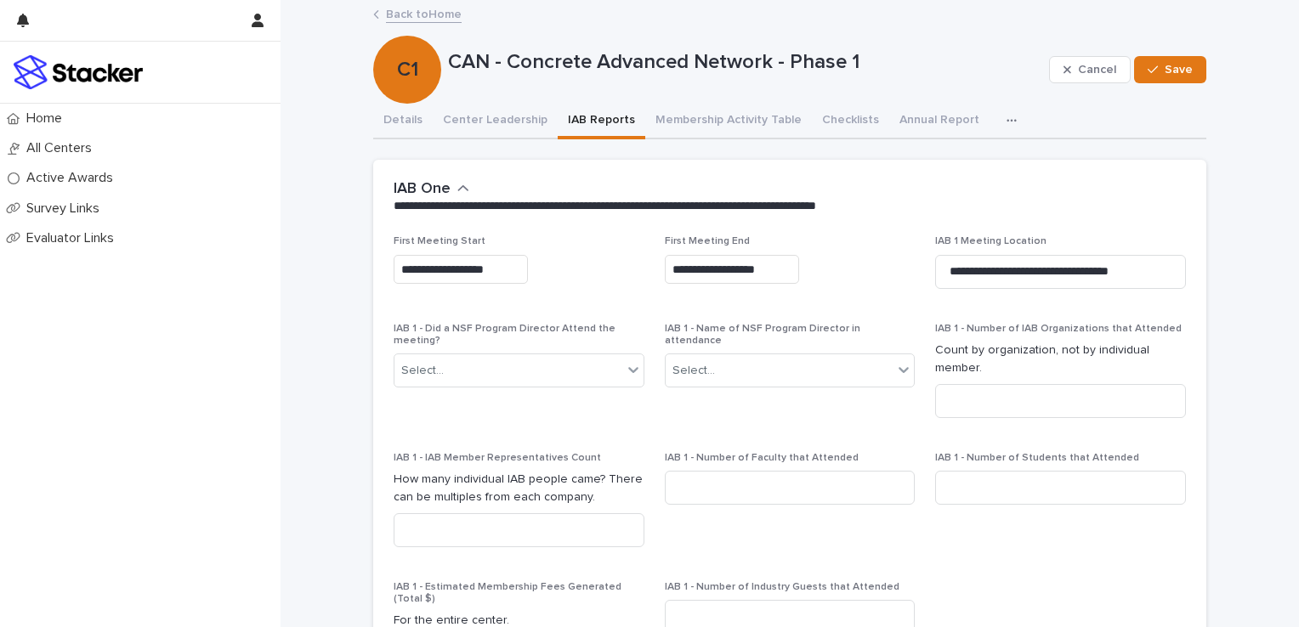
click at [417, 8] on link "Back to Home" at bounding box center [424, 13] width 76 height 20
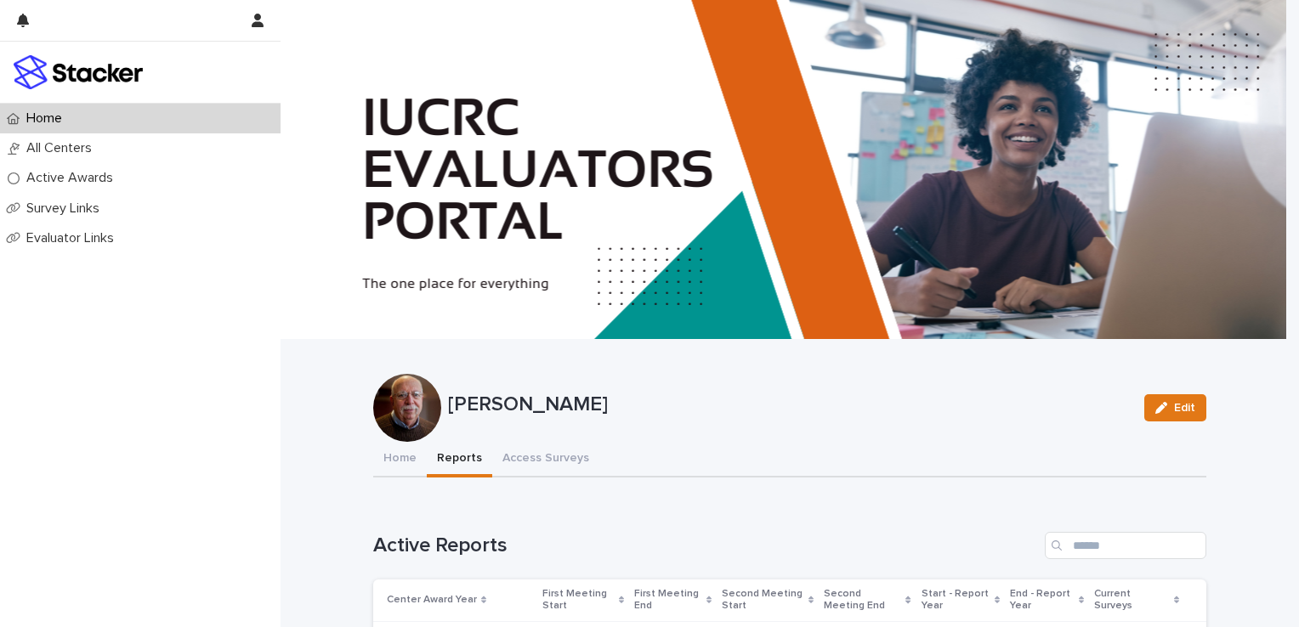
click at [450, 455] on button "Reports" at bounding box center [459, 460] width 65 height 36
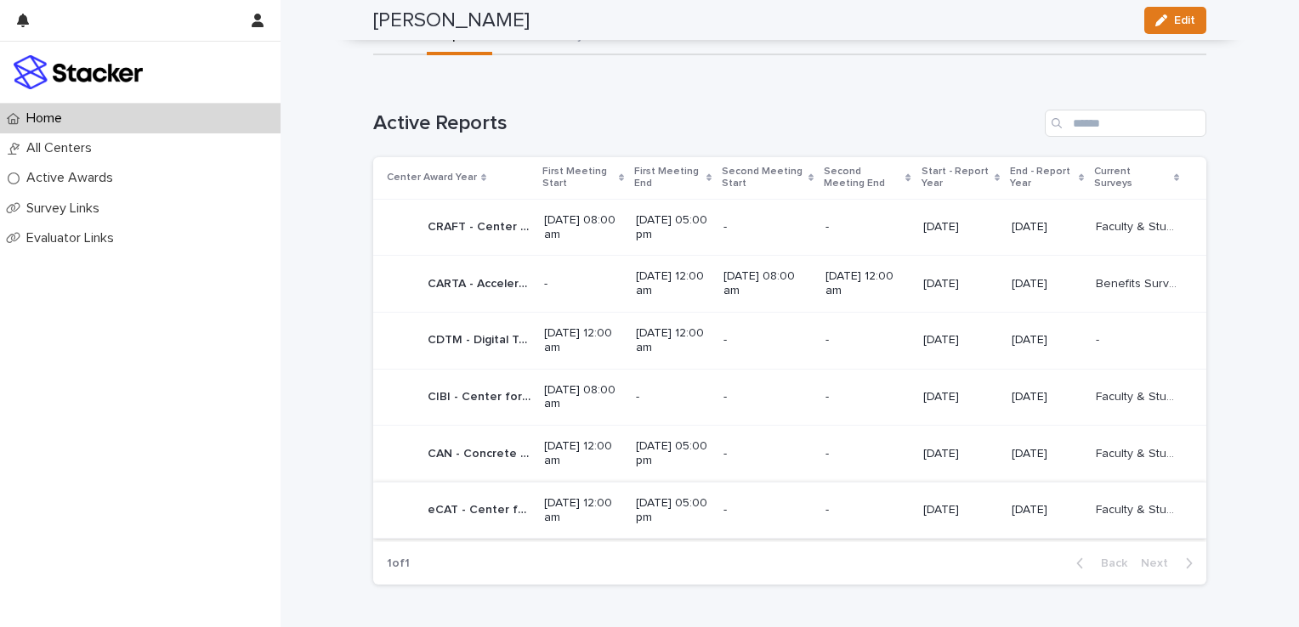
scroll to position [355, 0]
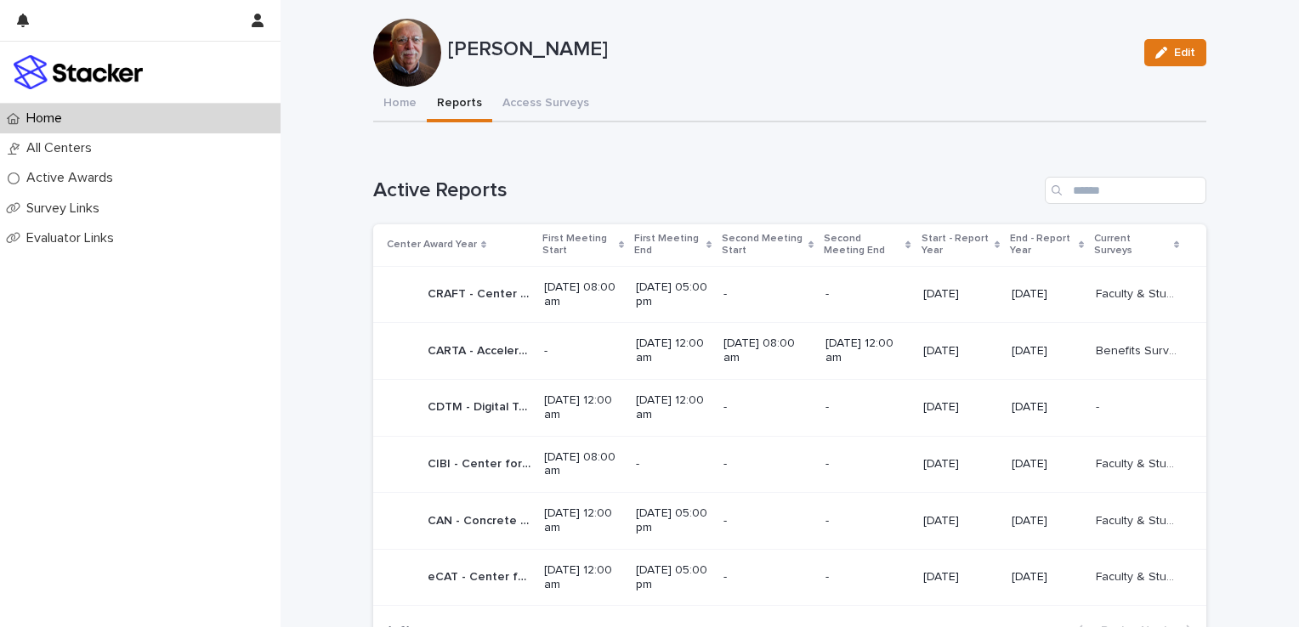
click at [544, 349] on p "-" at bounding box center [583, 351] width 78 height 14
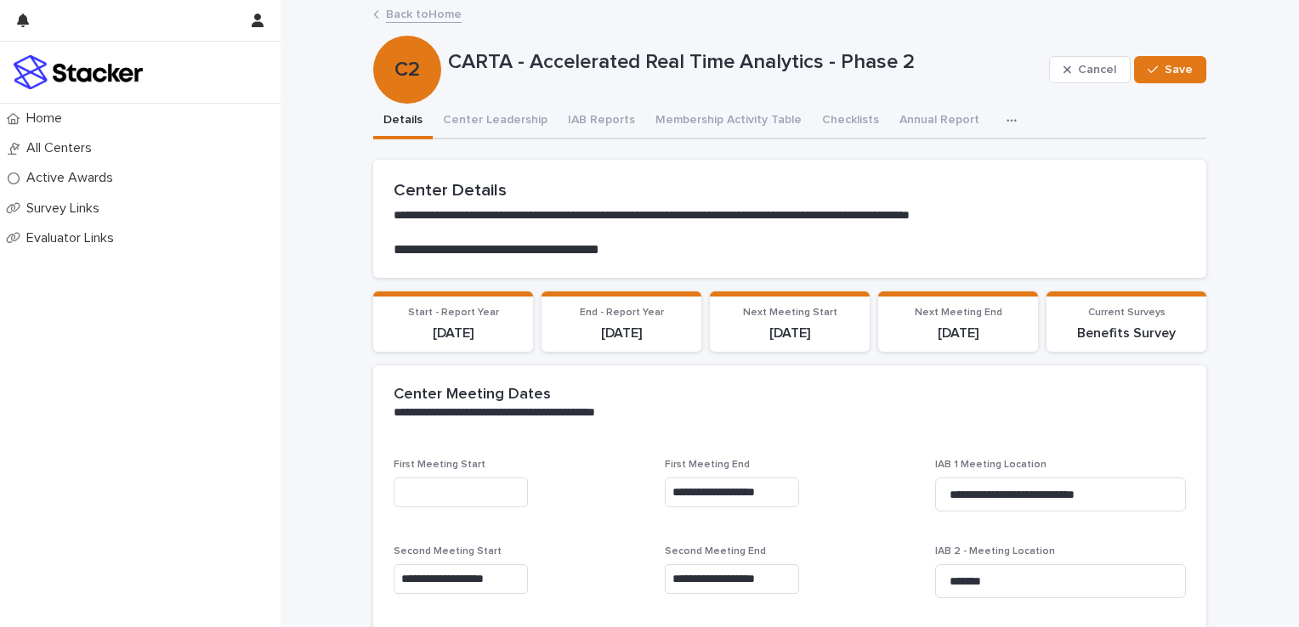
click at [399, 9] on link "Back to Home" at bounding box center [424, 13] width 76 height 20
